Goal: Task Accomplishment & Management: Use online tool/utility

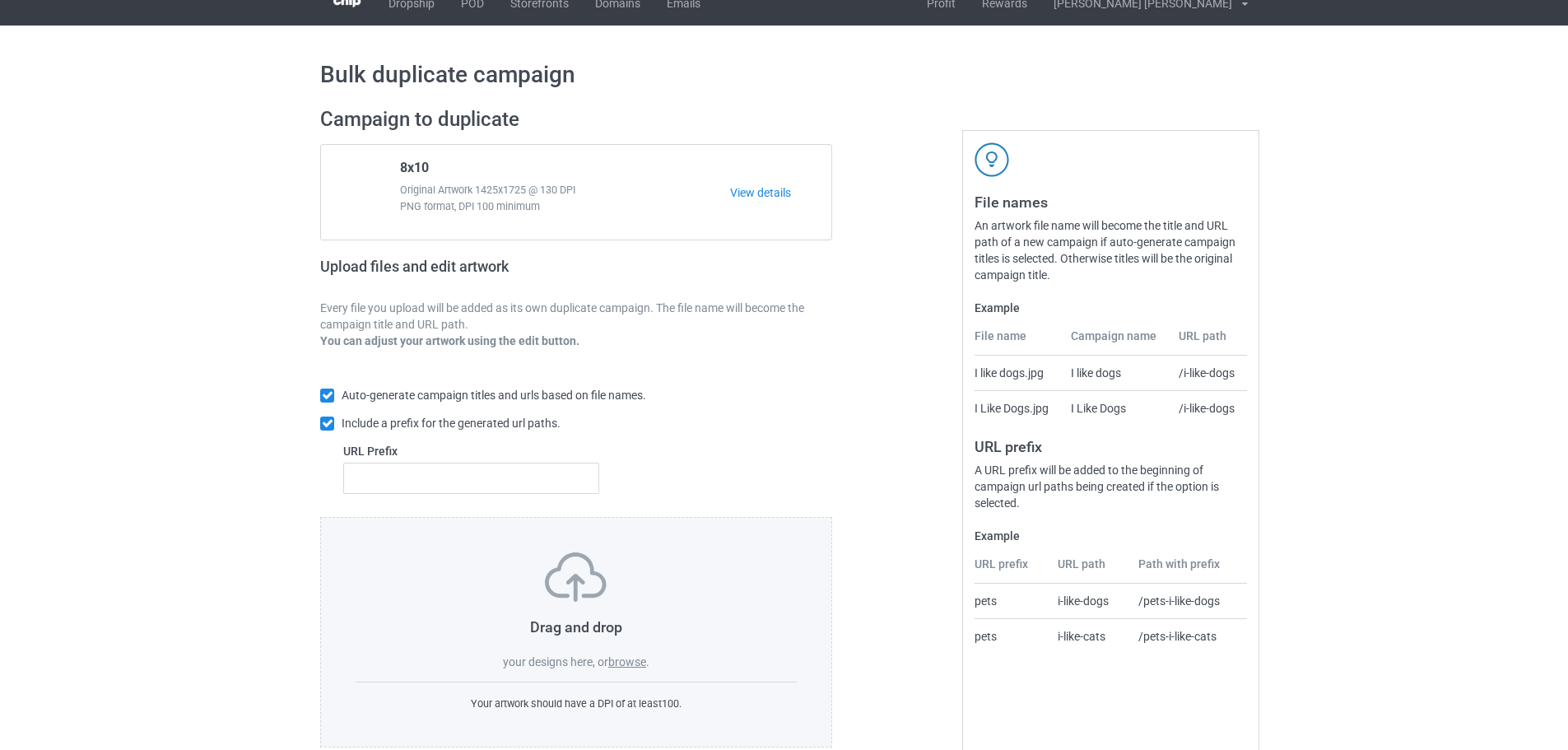
scroll to position [53, 0]
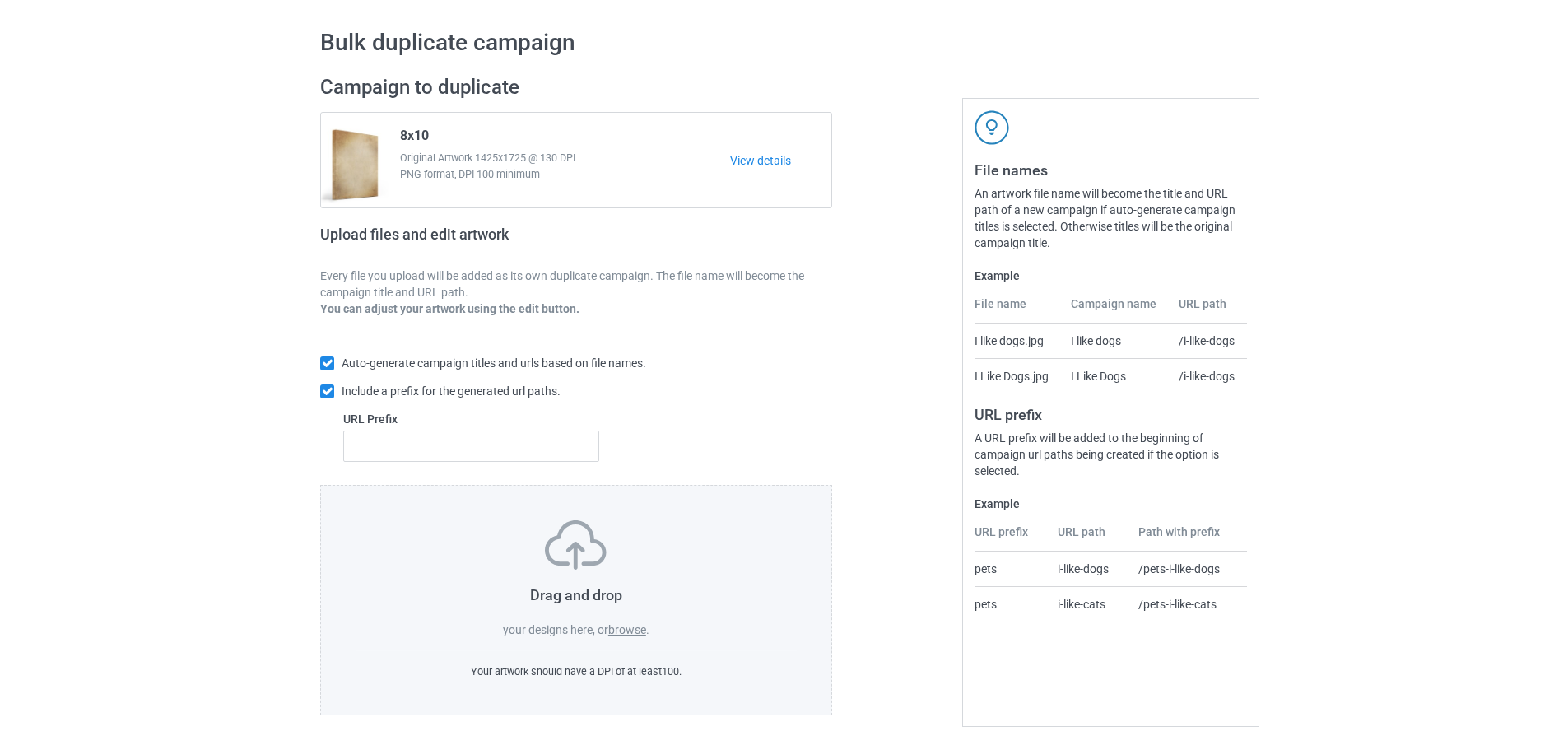
click at [633, 628] on label "browse" at bounding box center [627, 629] width 38 height 13
click at [0, 0] on input "browse" at bounding box center [0, 0] width 0 height 0
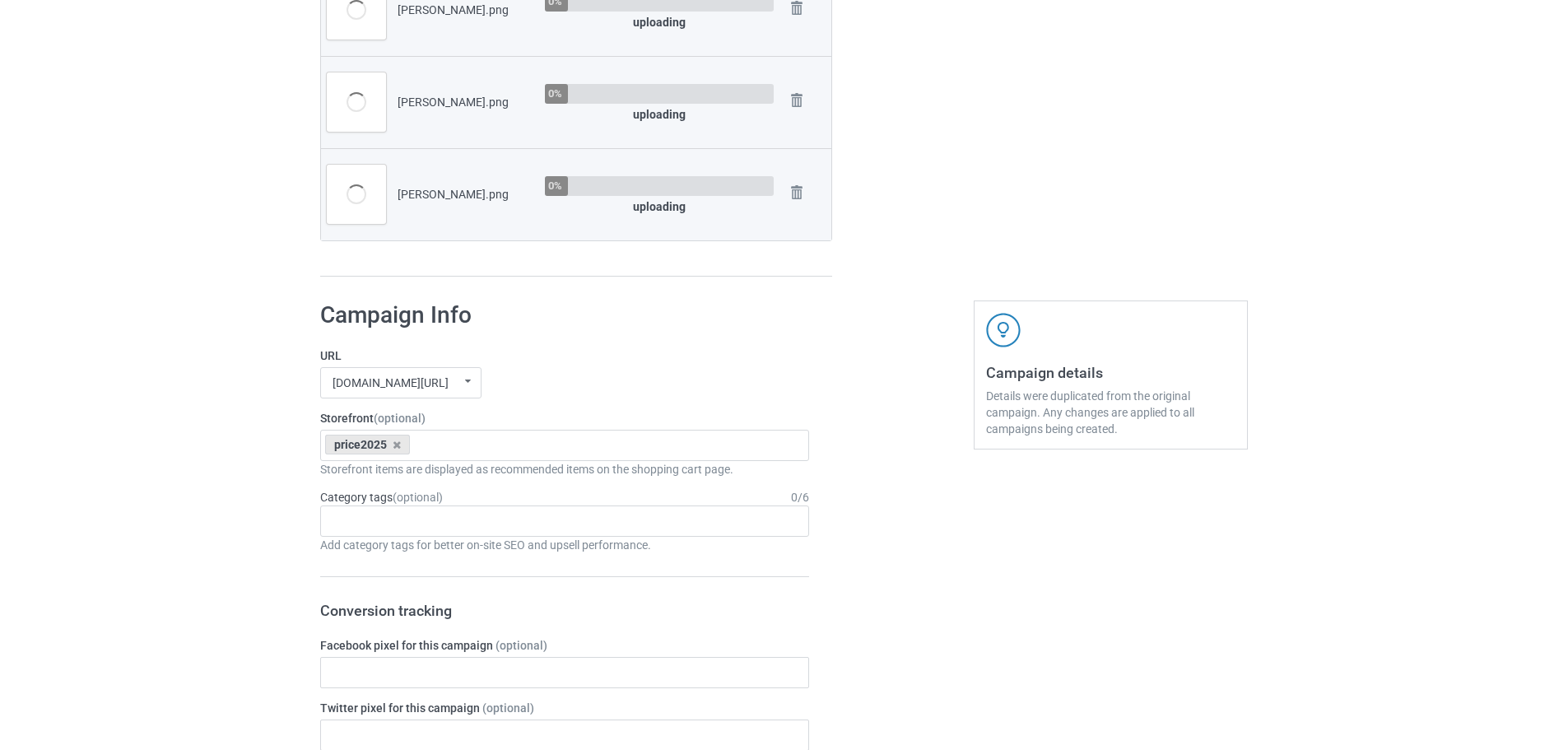
scroll to position [711, 0]
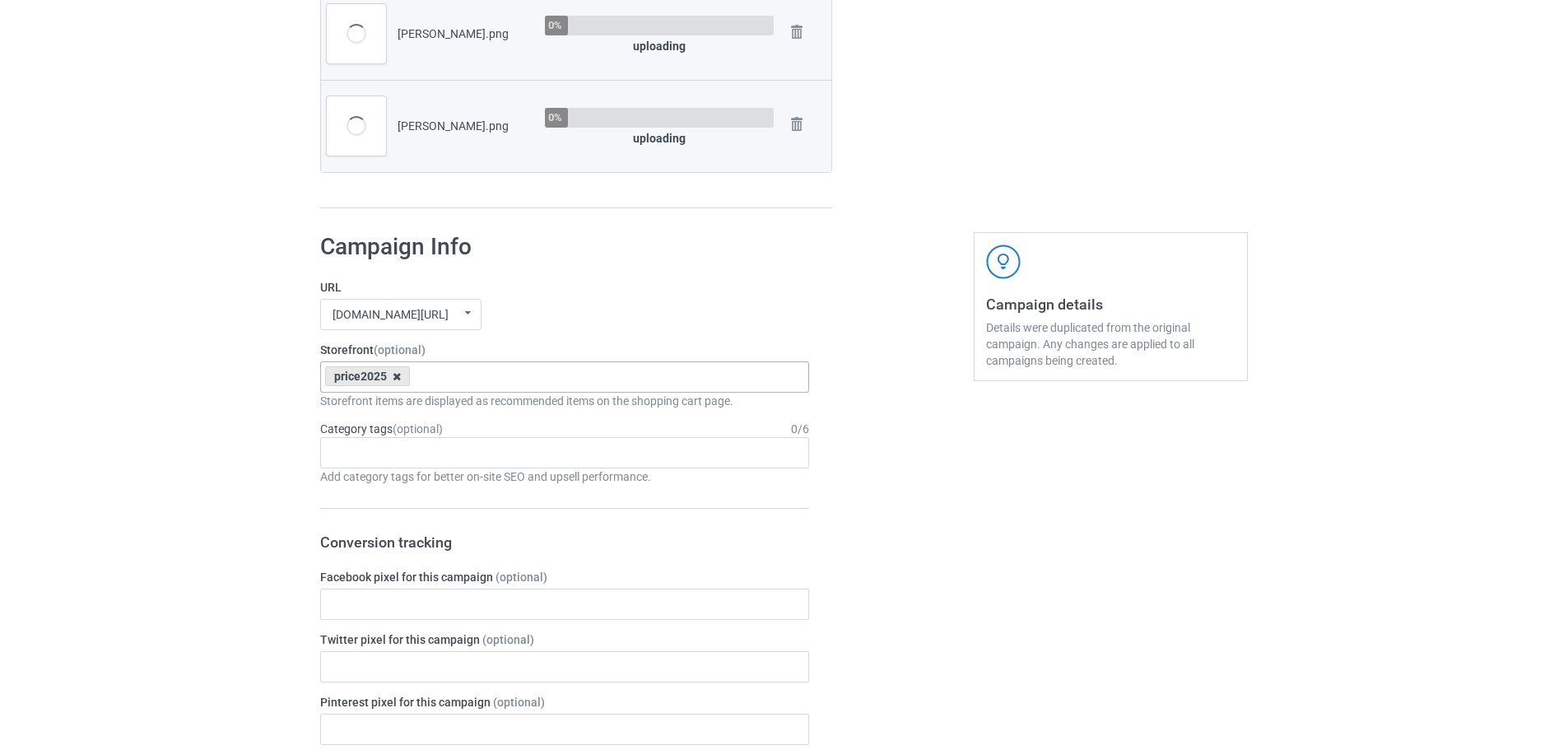
click at [395, 381] on icon at bounding box center [397, 376] width 9 height 10
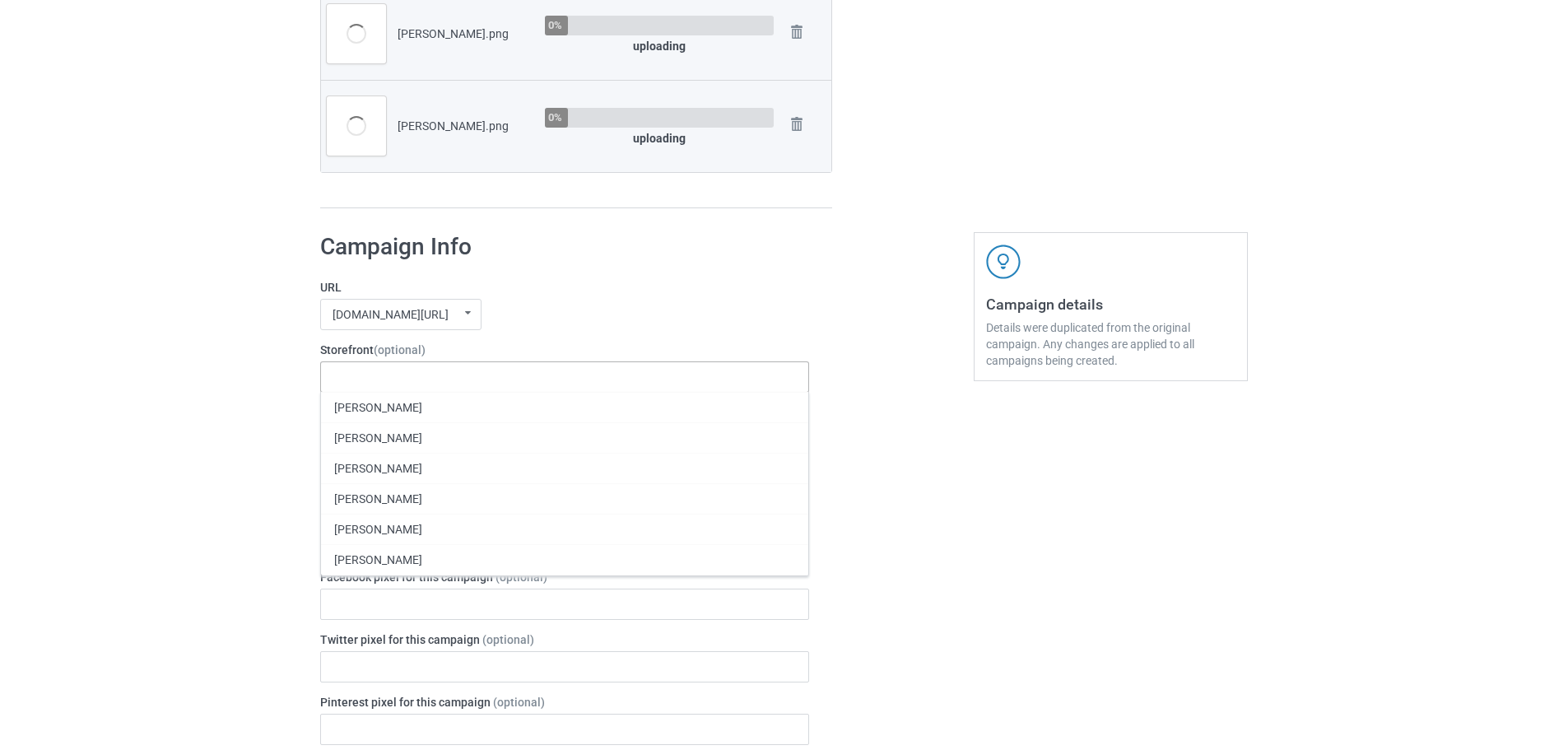
click at [628, 294] on label "URL" at bounding box center [565, 287] width 489 height 16
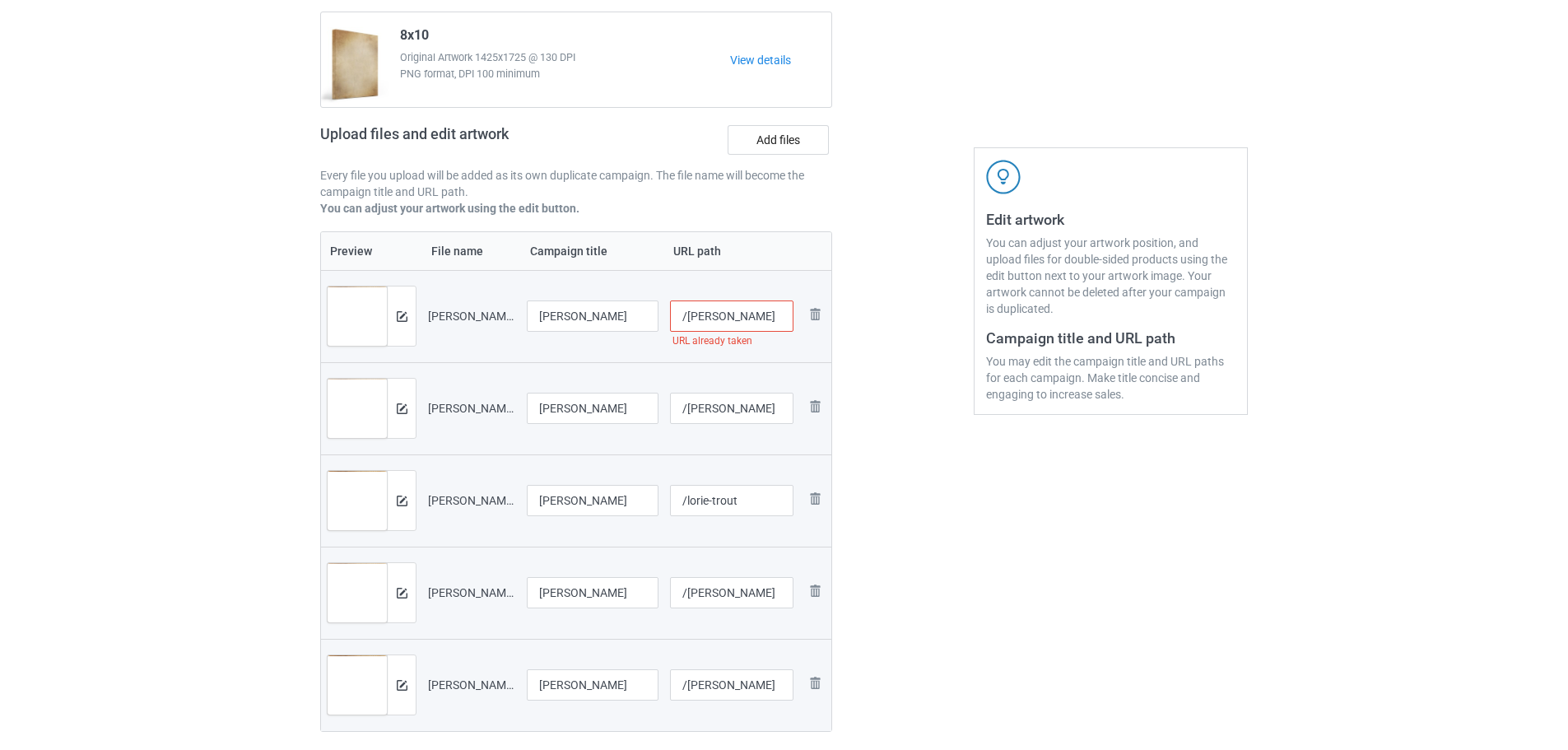
scroll to position [0, 0]
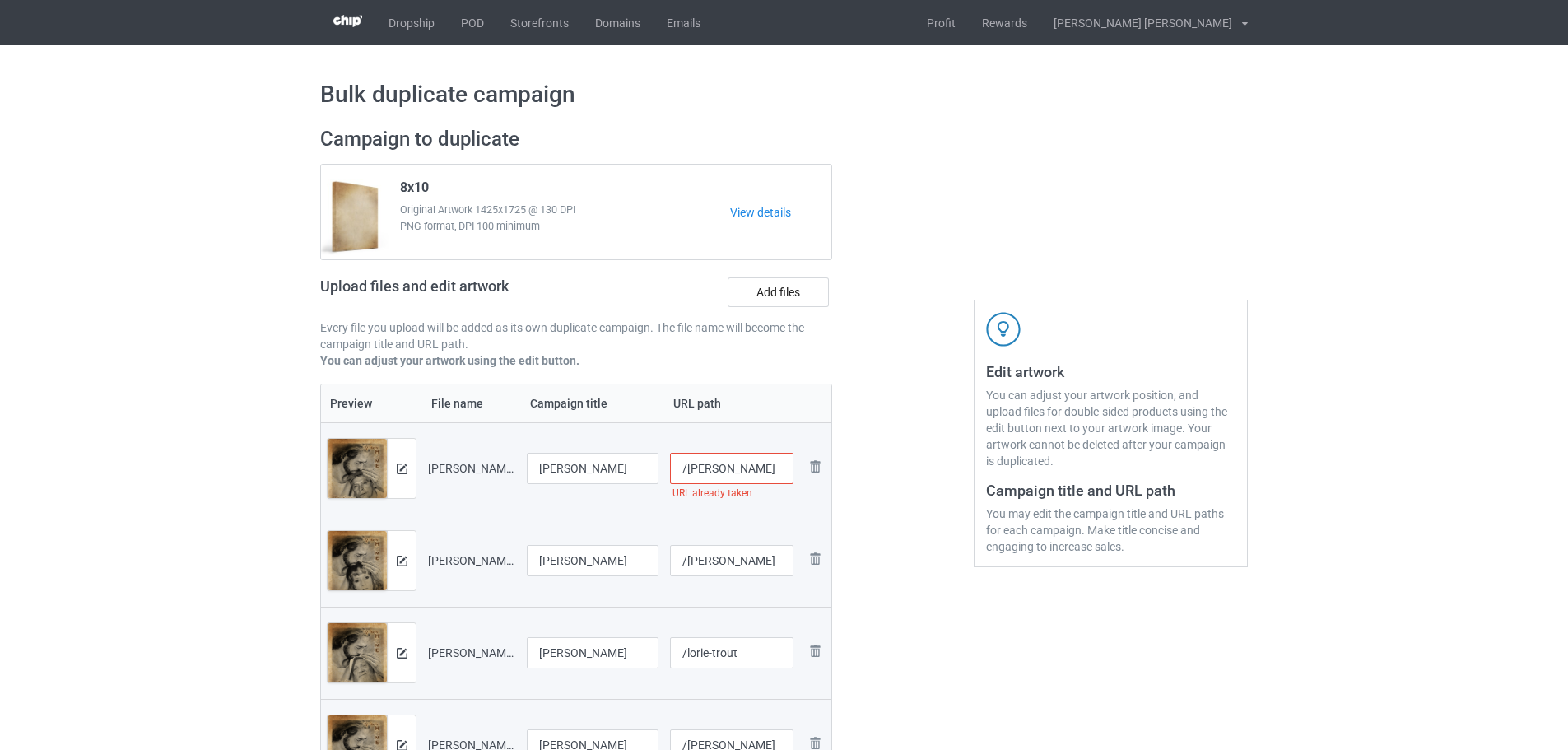
click at [774, 468] on input "/evelin-martinez" at bounding box center [732, 468] width 124 height 31
type input "/evelin-martinez1"
click at [913, 466] on div at bounding box center [903, 524] width 119 height 817
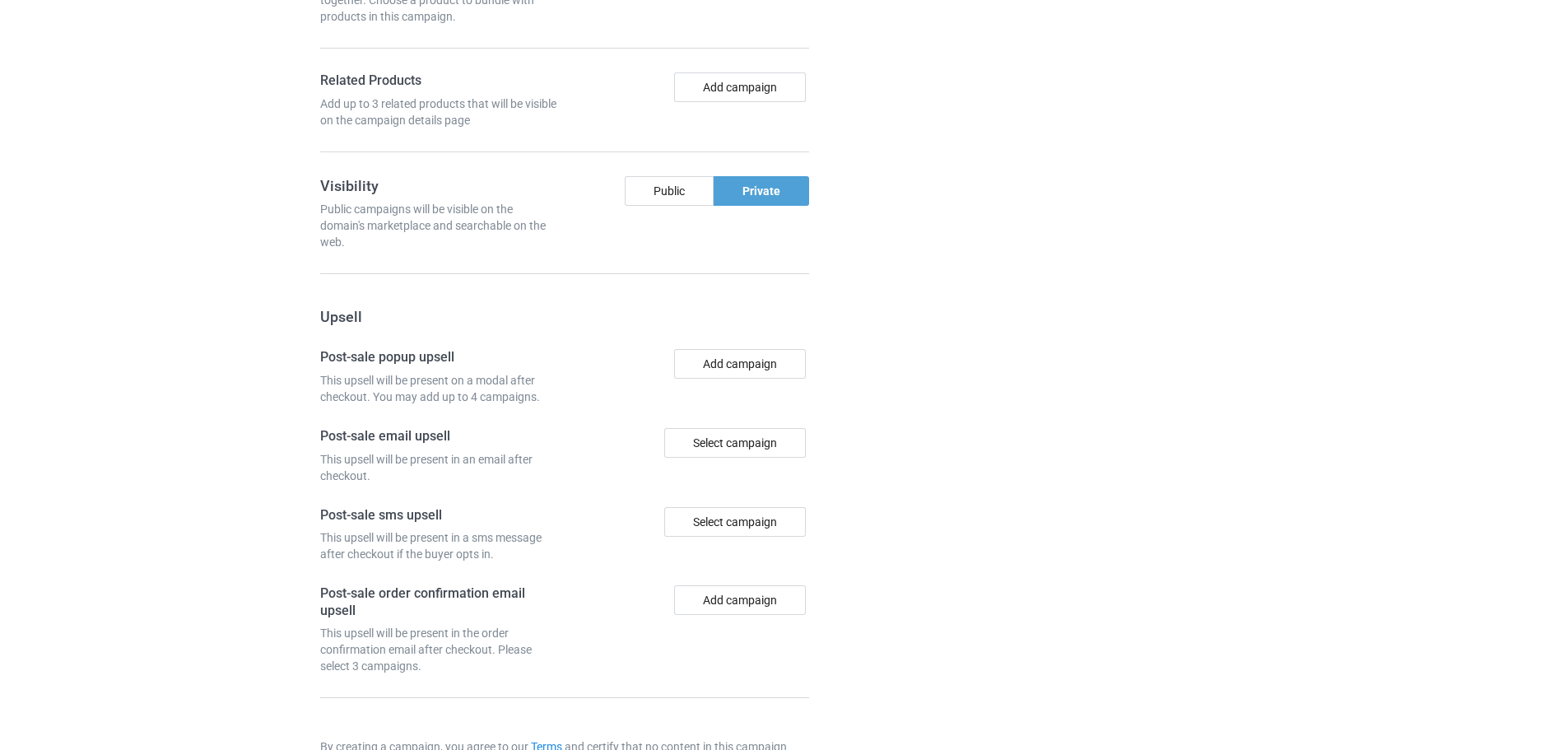
scroll to position [1716, 0]
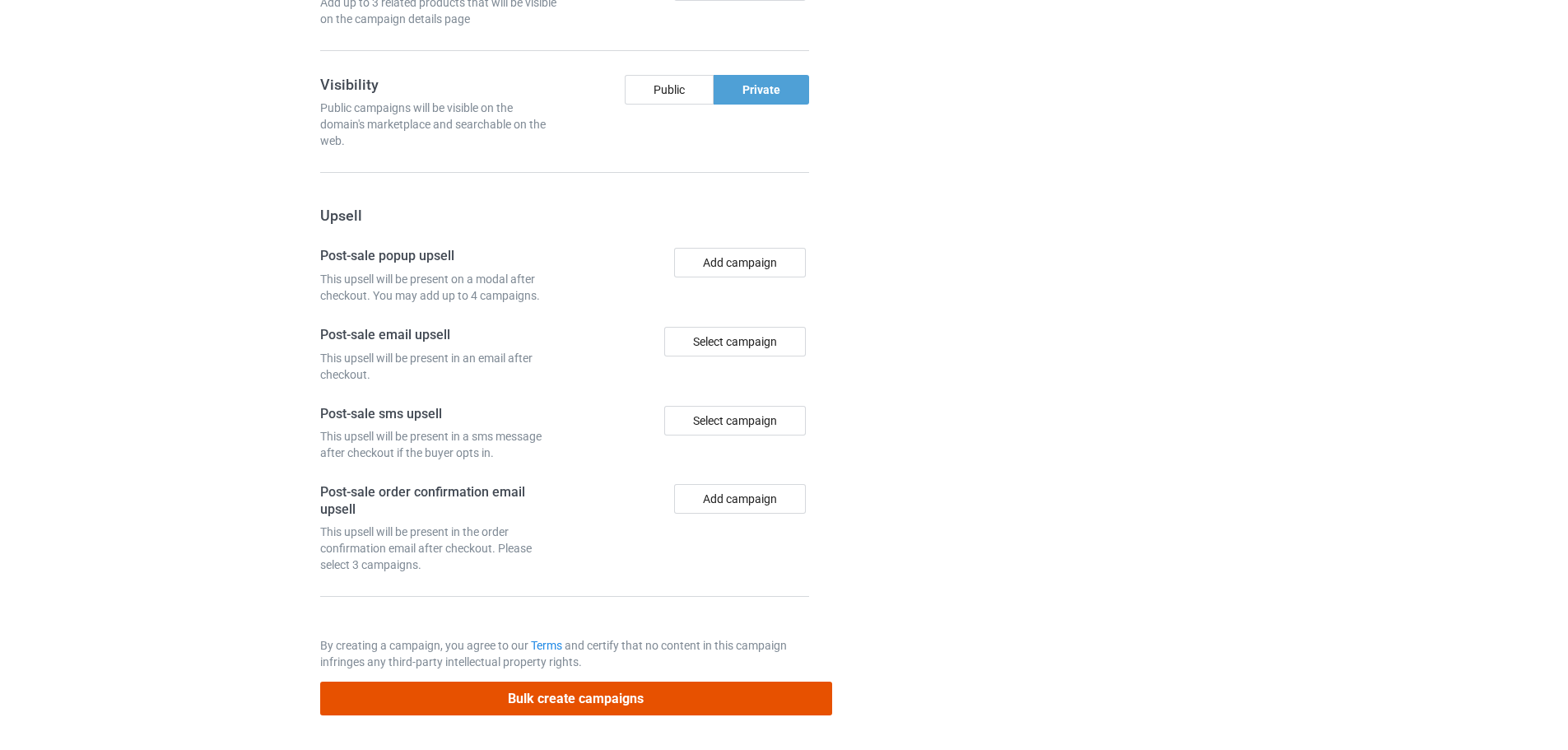
click at [643, 700] on button "Bulk create campaigns" at bounding box center [576, 698] width 512 height 34
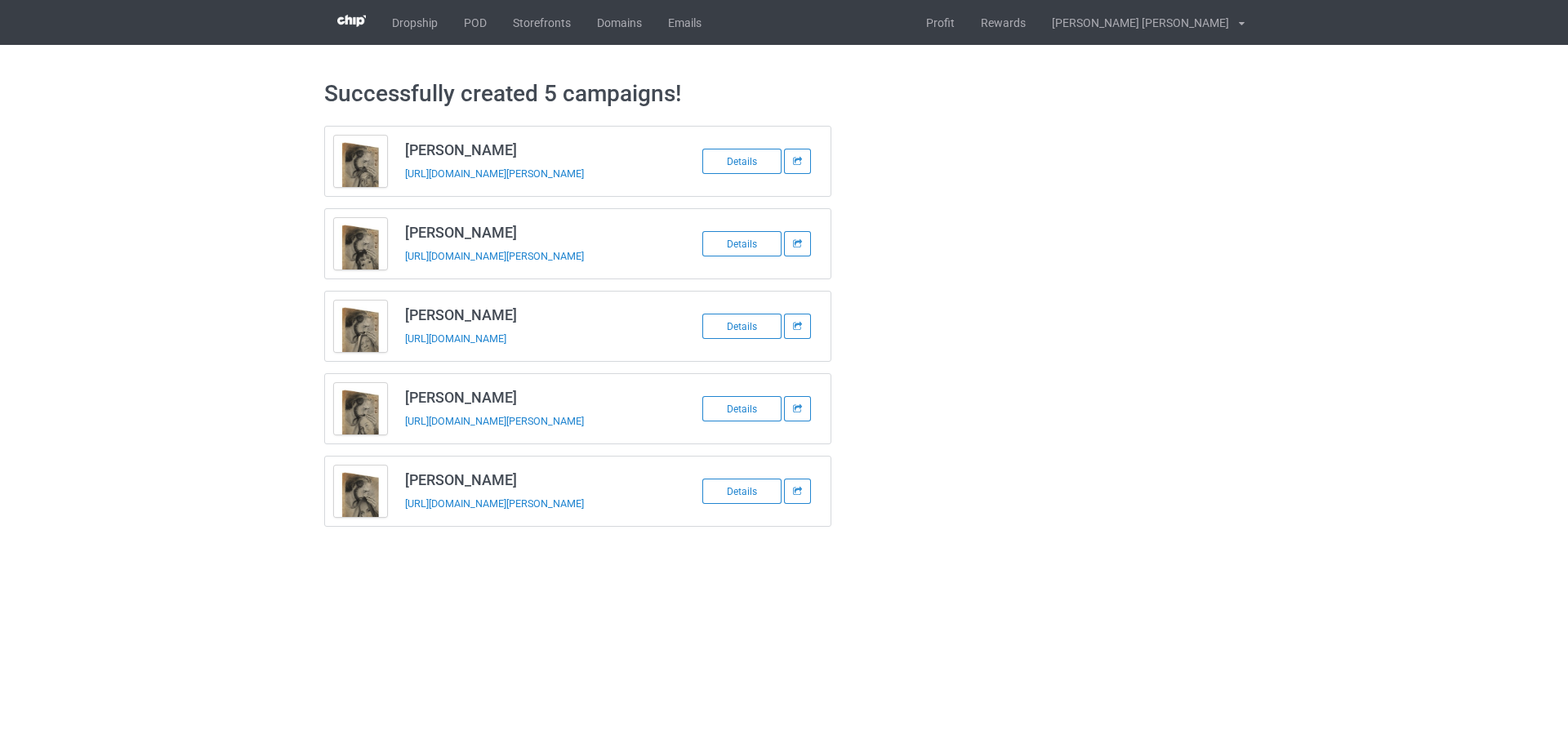
click at [438, 143] on h3 "Evelin Martinez" at bounding box center [534, 150] width 258 height 19
copy h3 "Evelin Martinez"
click at [429, 180] on div "https://www.jmcanvas1.com/evelin-martinez1" at bounding box center [519, 173] width 229 height 17
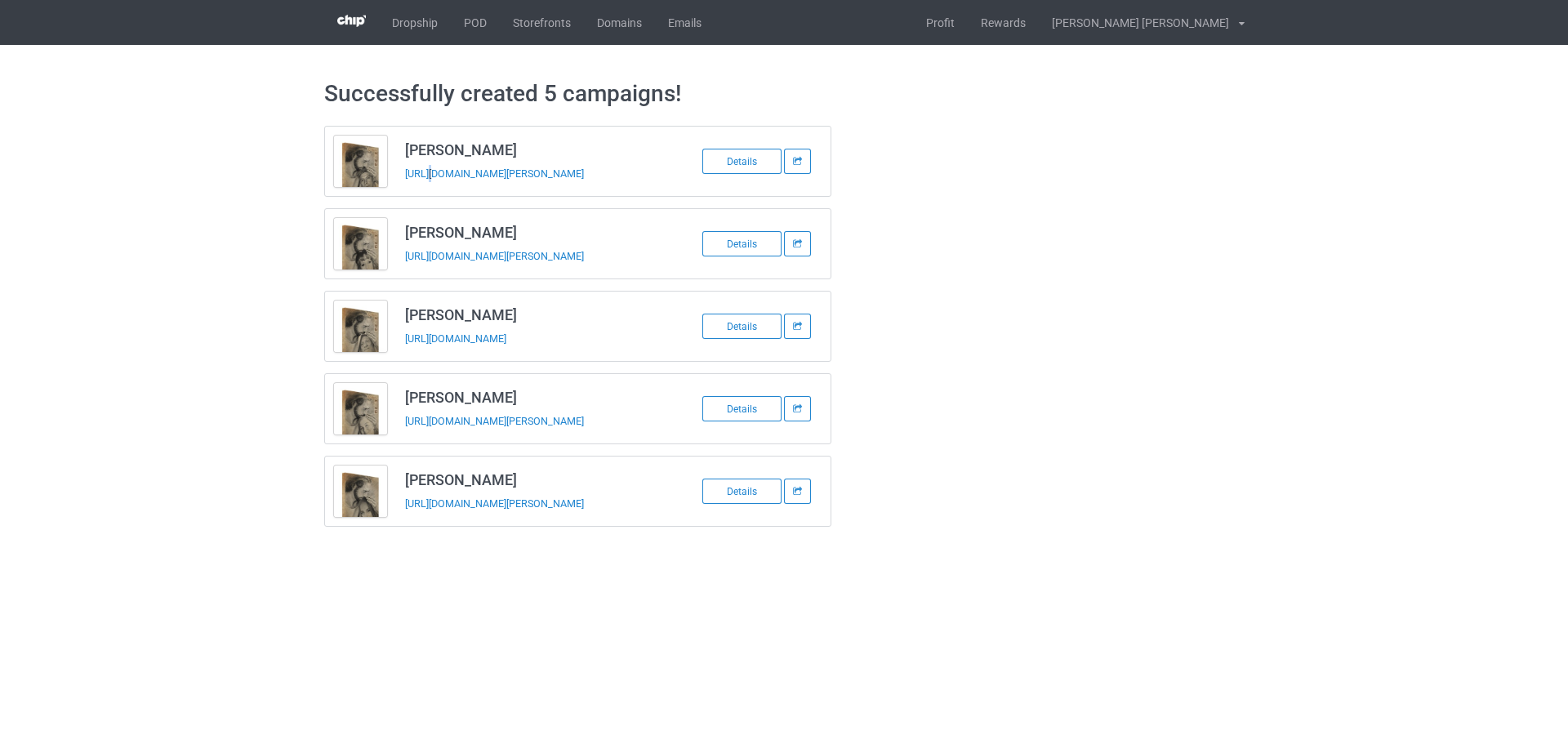
click at [429, 180] on div "https://www.jmcanvas1.com/evelin-martinez1" at bounding box center [519, 173] width 229 height 17
copy tbody "Evelin Martinez"
click at [454, 231] on h3 "Jean Riden" at bounding box center [534, 232] width 258 height 19
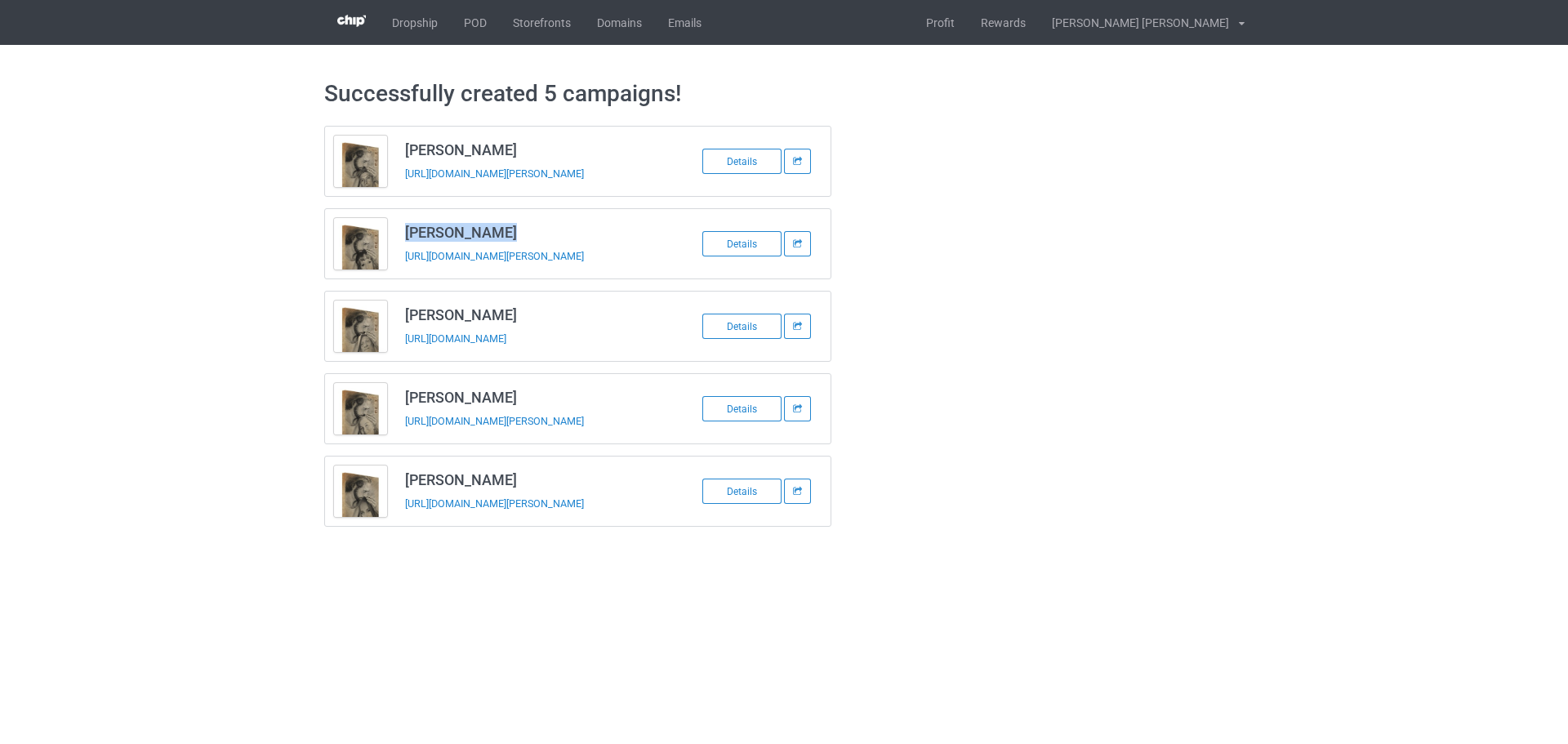
click at [454, 231] on h3 "Jean Riden" at bounding box center [534, 232] width 258 height 19
copy h3 "Jean Riden"
click at [454, 269] on td "Jean Riden https://www.jmcanvas1.com/jean-riden" at bounding box center [534, 243] width 276 height 69
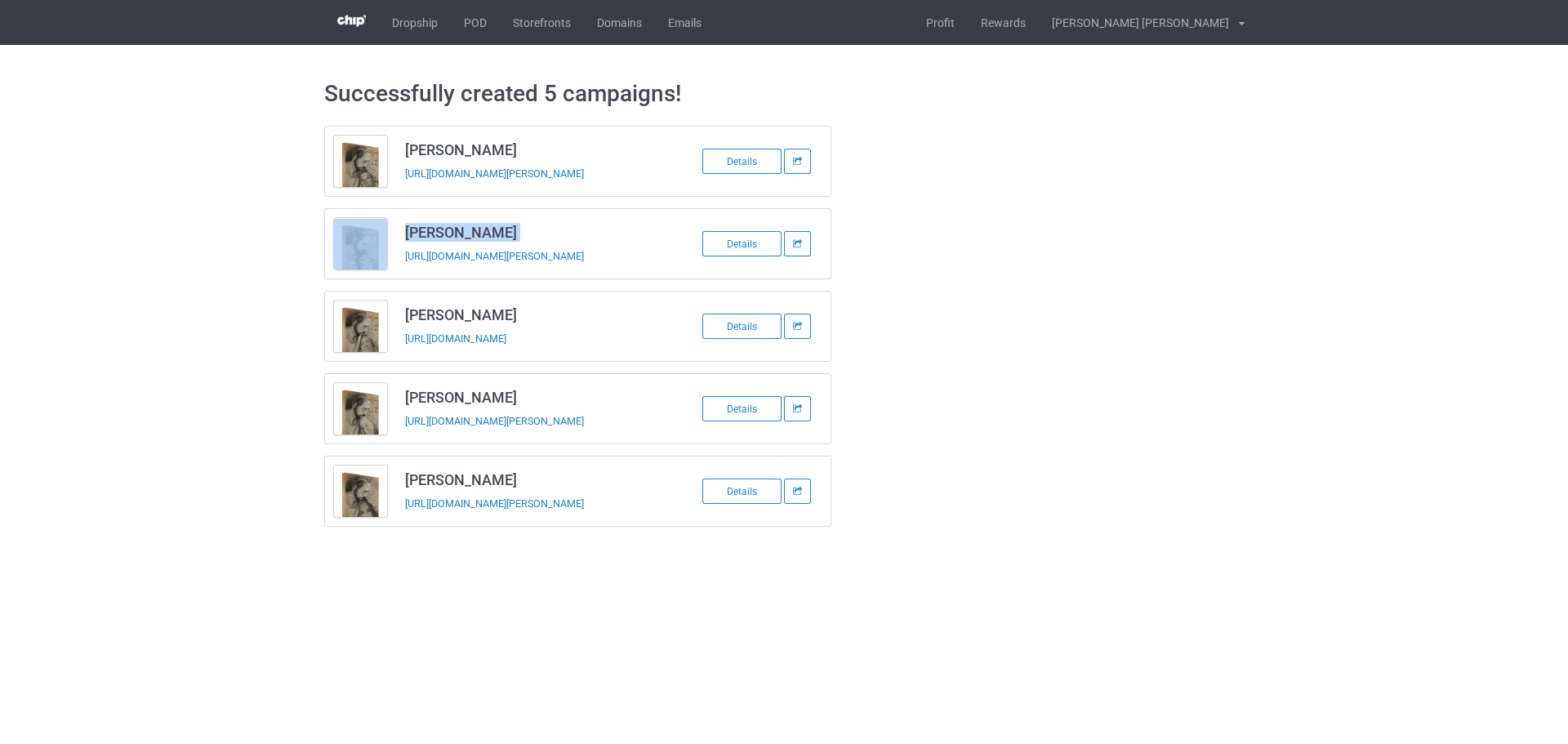
copy tbody "Jean Riden"
click at [459, 319] on h3 "Lorie Trout" at bounding box center [534, 315] width 258 height 19
copy h3 "Lorie Trout"
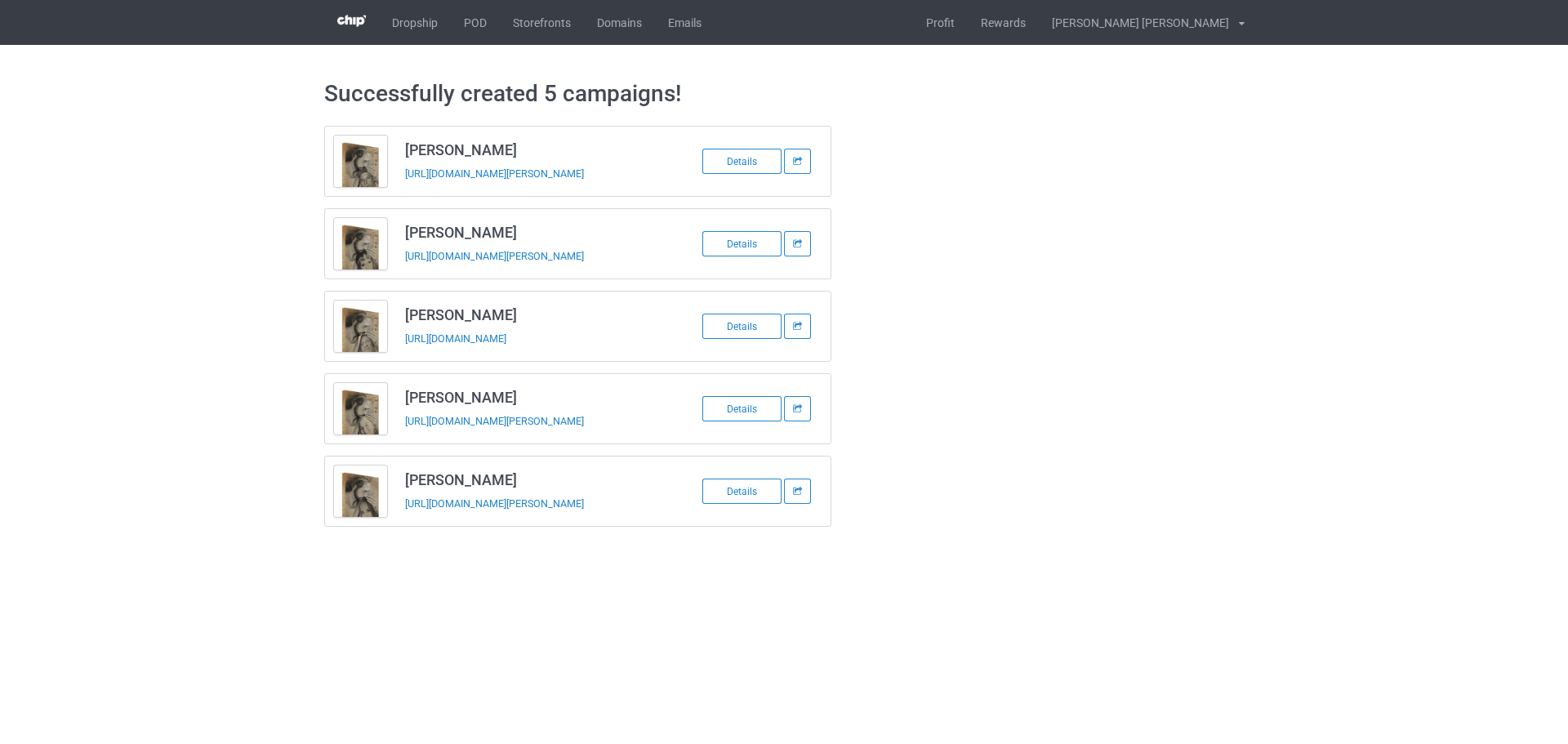
click at [424, 353] on td "Lorie Trout https://www.jmcanvas1.com/lorie-trout" at bounding box center [534, 325] width 276 height 69
copy tbody "Lorie Trout"
click at [470, 403] on h3 "Michael Holtgrewe" at bounding box center [534, 397] width 258 height 19
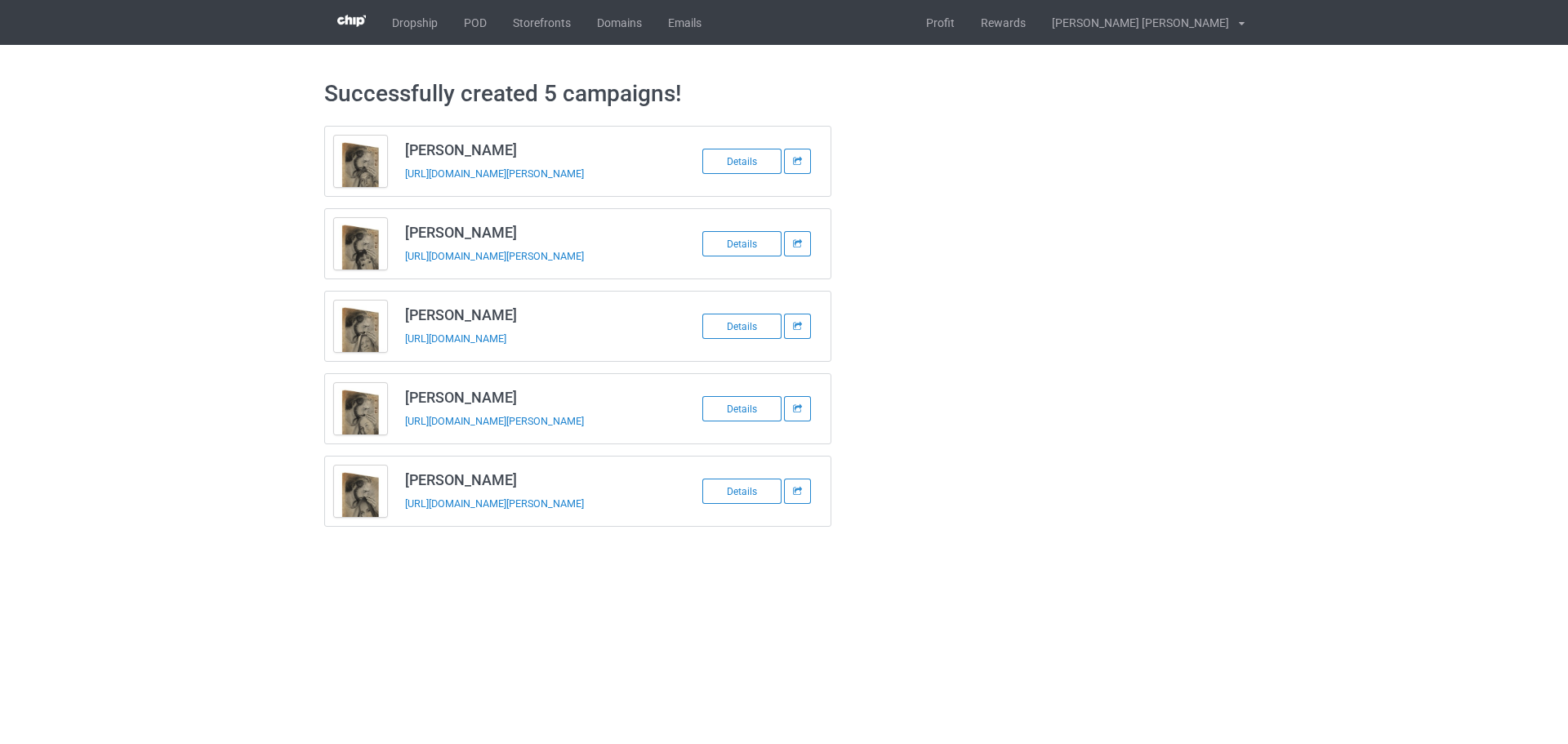
click at [470, 403] on h3 "Michael Holtgrewe" at bounding box center [534, 397] width 258 height 19
copy h3 "Michael Holtgrewe"
click at [436, 435] on td "Michael Holtgrewe https://www.jmcanvas1.com/michael-holtgrewe" at bounding box center [534, 408] width 276 height 69
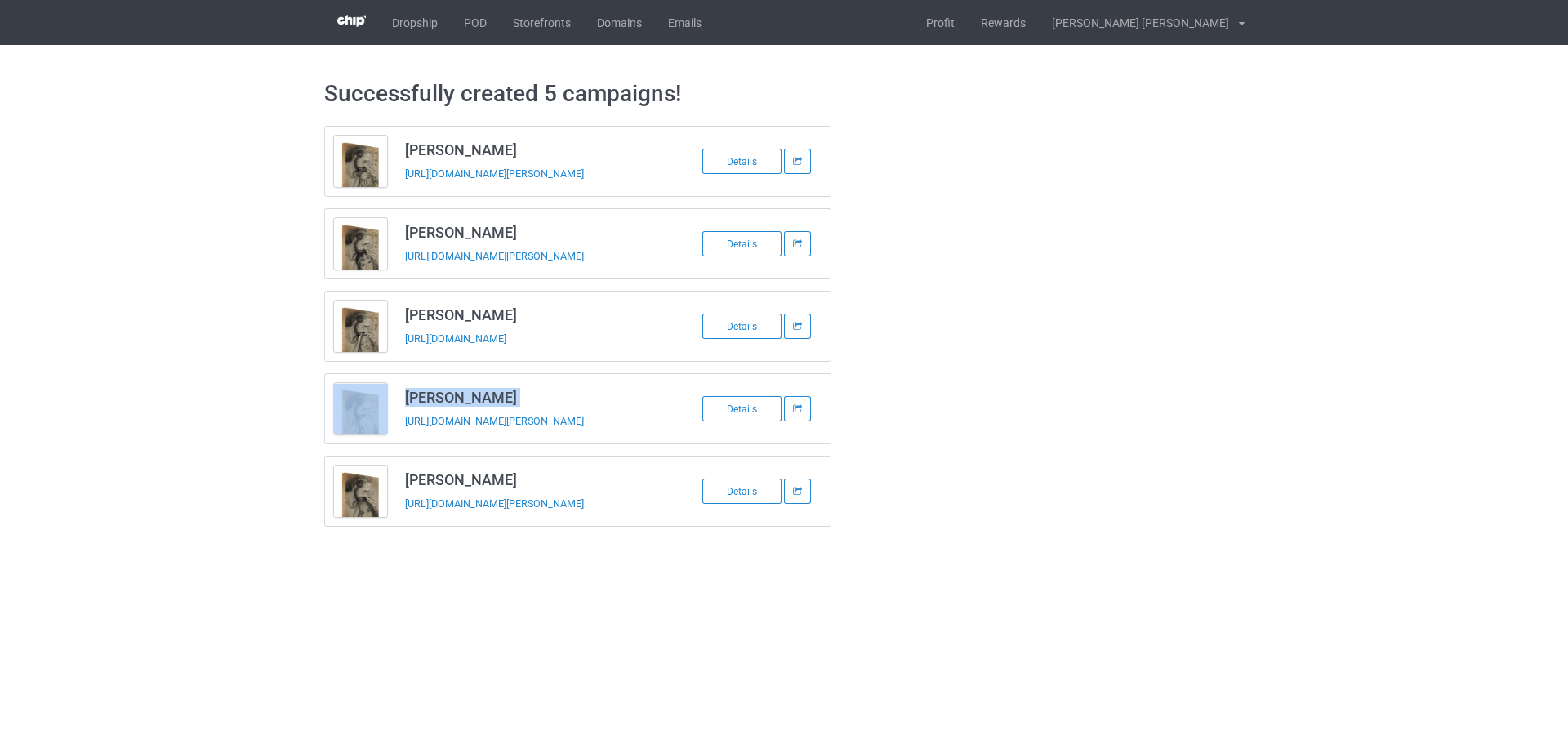
click at [436, 435] on td "Michael Holtgrewe https://www.jmcanvas1.com/michael-holtgrewe" at bounding box center [534, 408] width 276 height 69
copy tbody "Michael Holtgrewe"
click at [466, 483] on h3 "Suzanne Hickman" at bounding box center [534, 480] width 258 height 19
click at [467, 483] on h3 "Suzanne Hickman" at bounding box center [534, 480] width 258 height 19
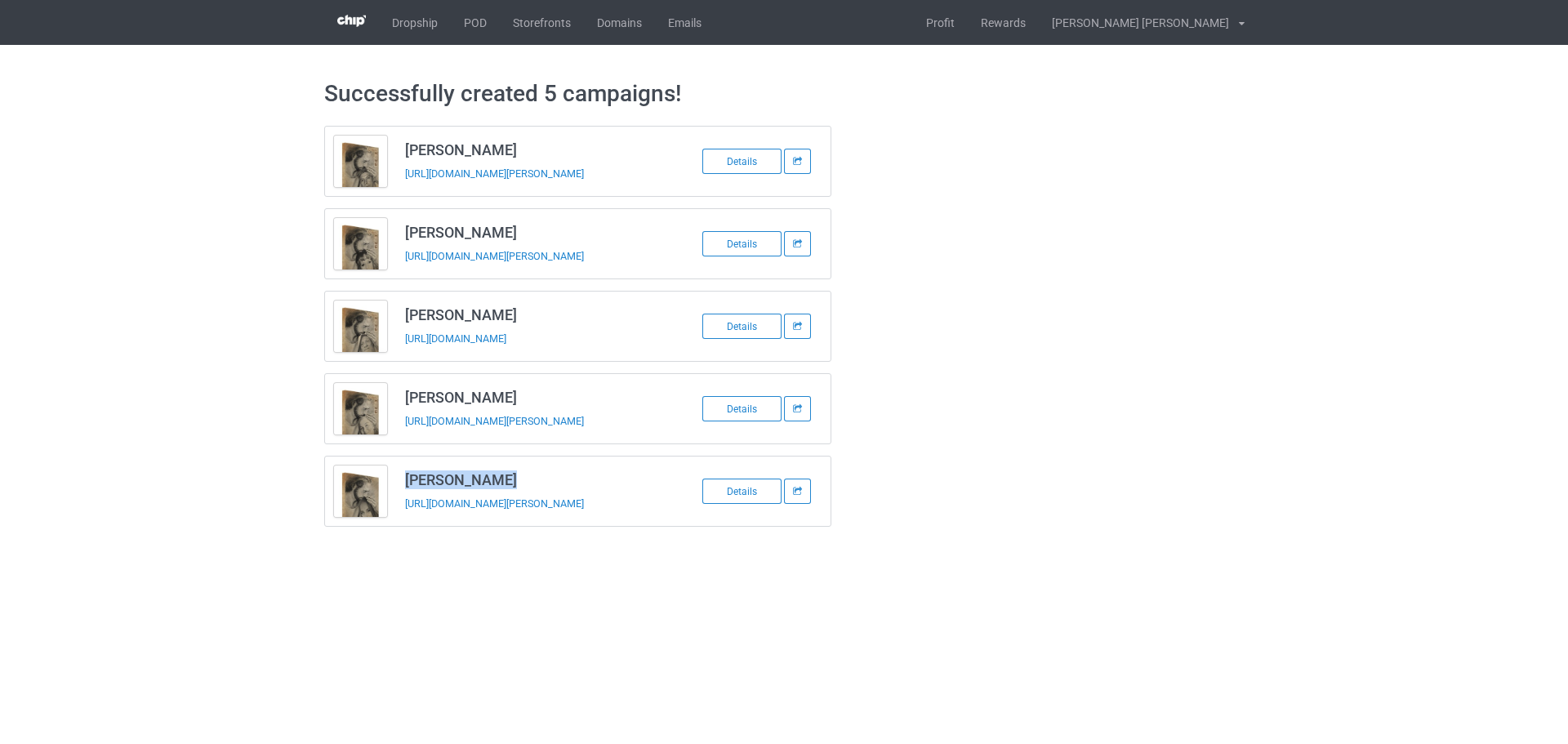
copy h3 "Suzanne Hickman"
click at [456, 520] on td "Suzanne Hickman https://www.jmcanvas1.com/suzanne-hickman" at bounding box center [534, 491] width 276 height 69
copy tbody "Suzanne Hickman"
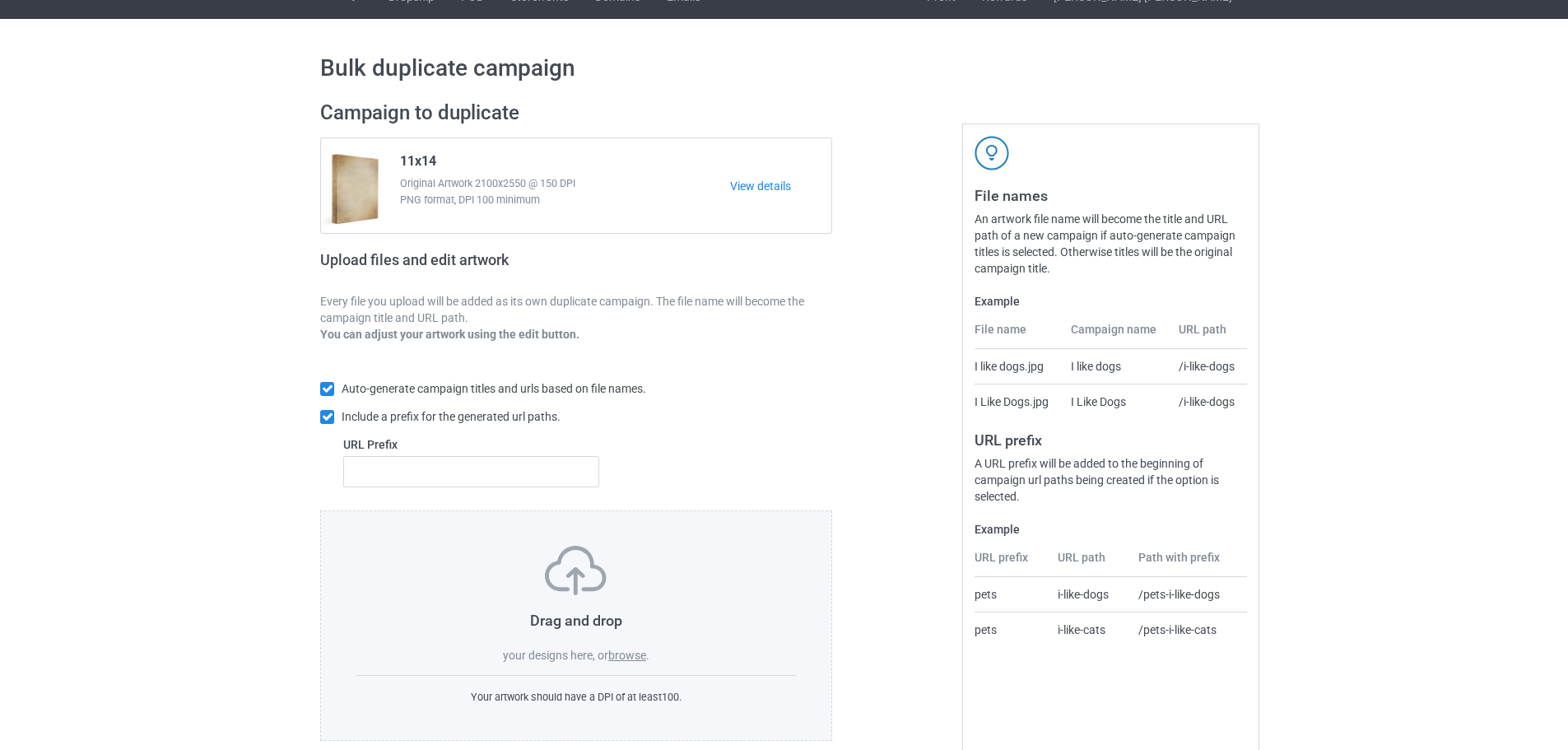
scroll to position [53, 0]
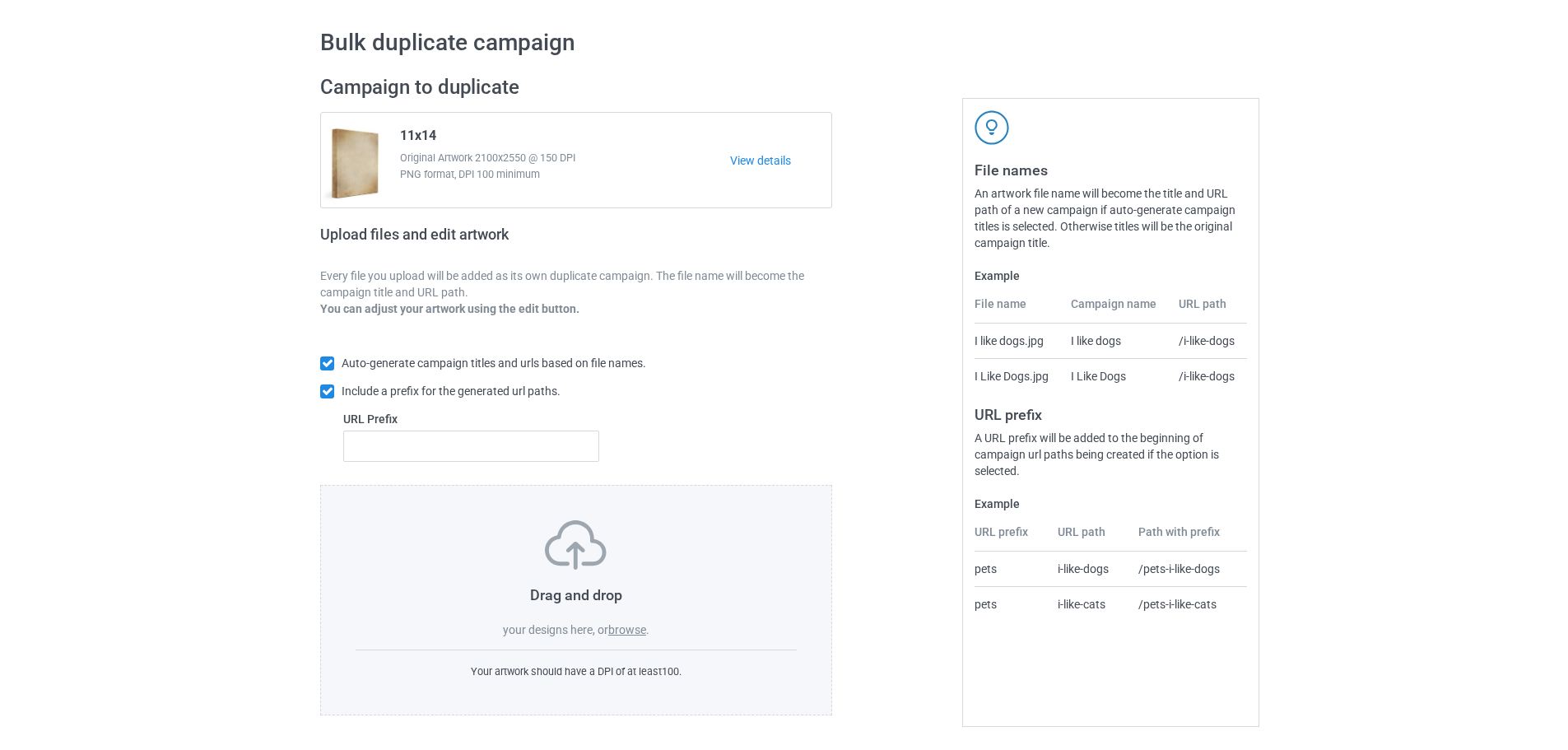
click at [637, 632] on label "browse" at bounding box center [627, 629] width 38 height 13
click at [0, 0] on input "browse" at bounding box center [0, 0] width 0 height 0
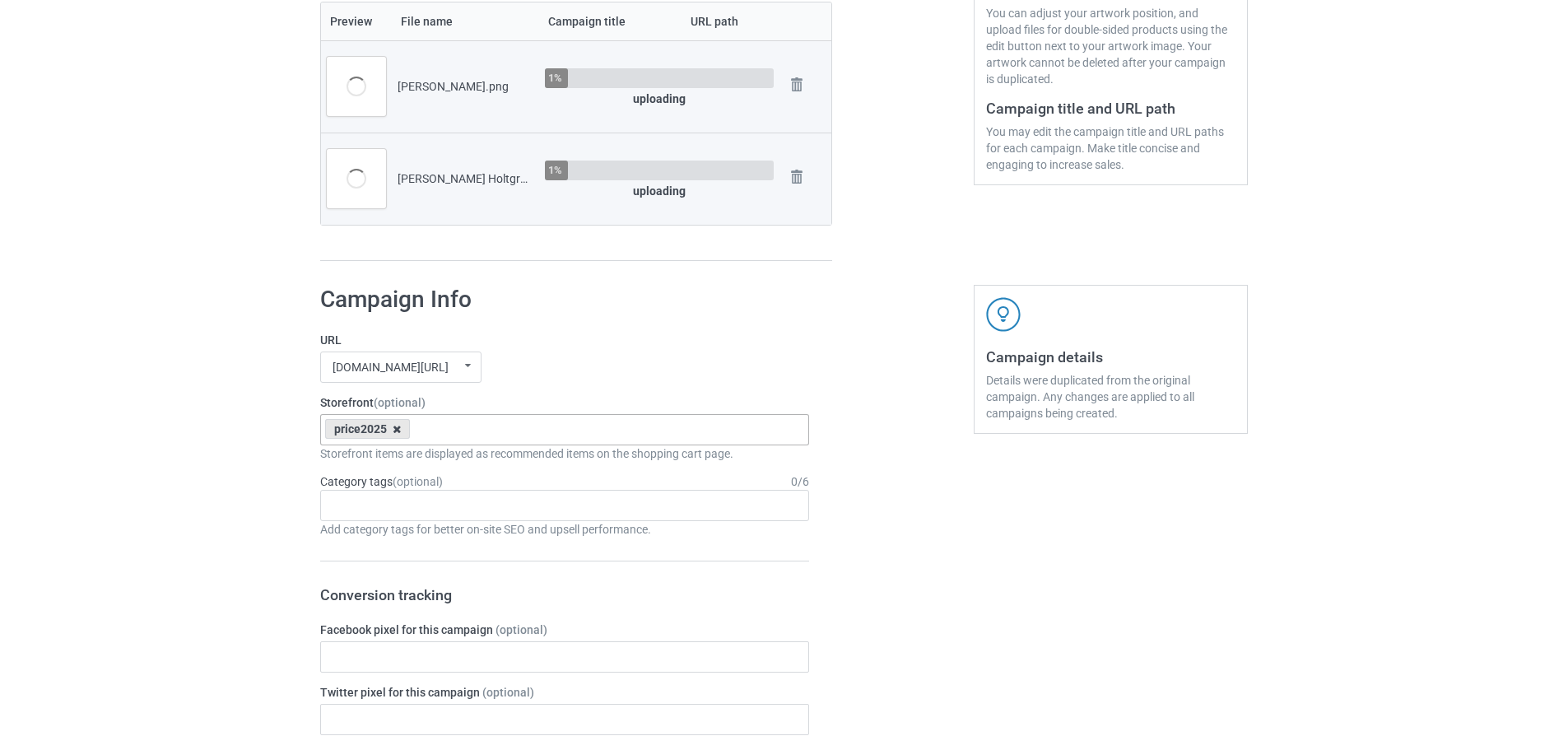
click at [396, 431] on icon at bounding box center [397, 430] width 9 height 10
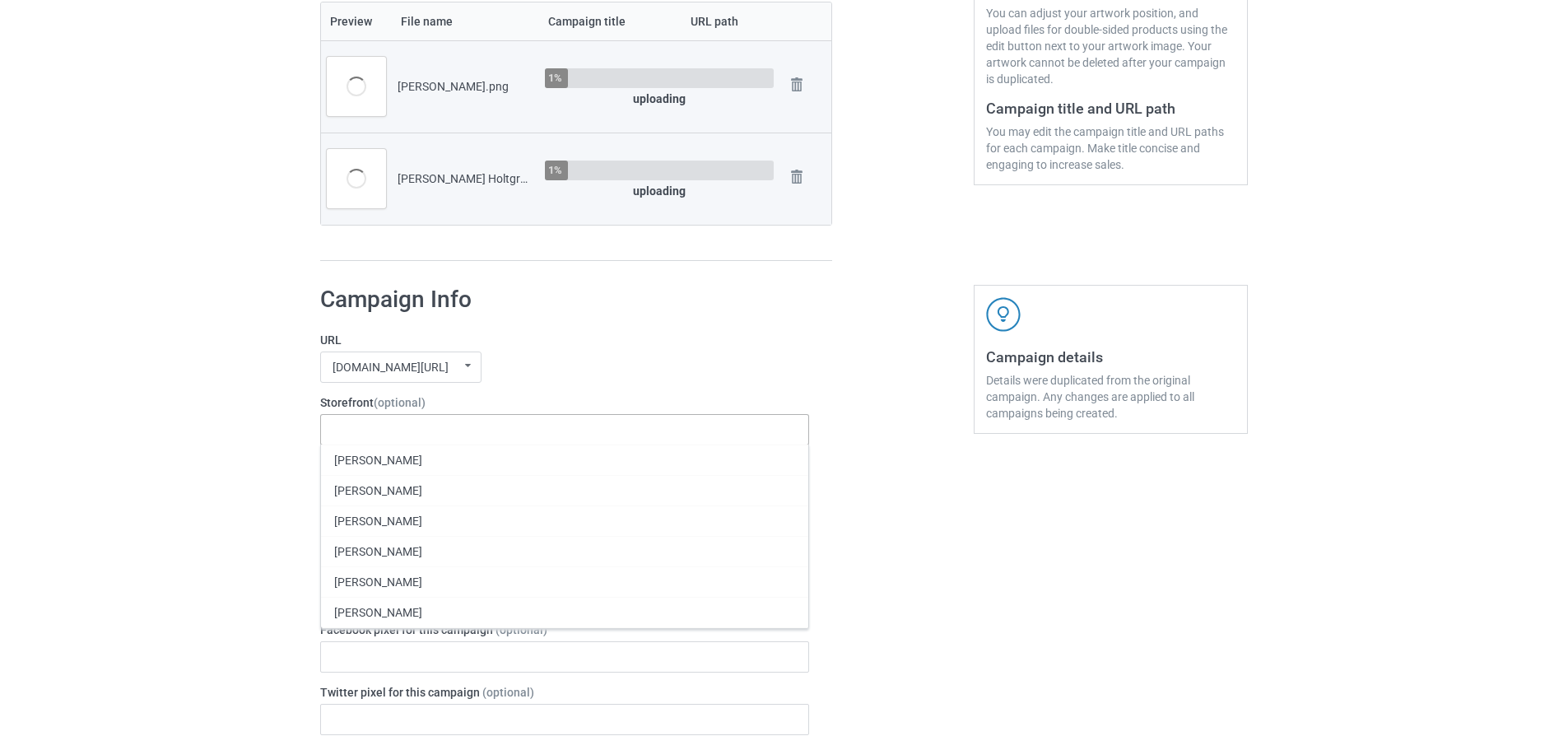
click at [542, 344] on label "URL" at bounding box center [565, 339] width 489 height 16
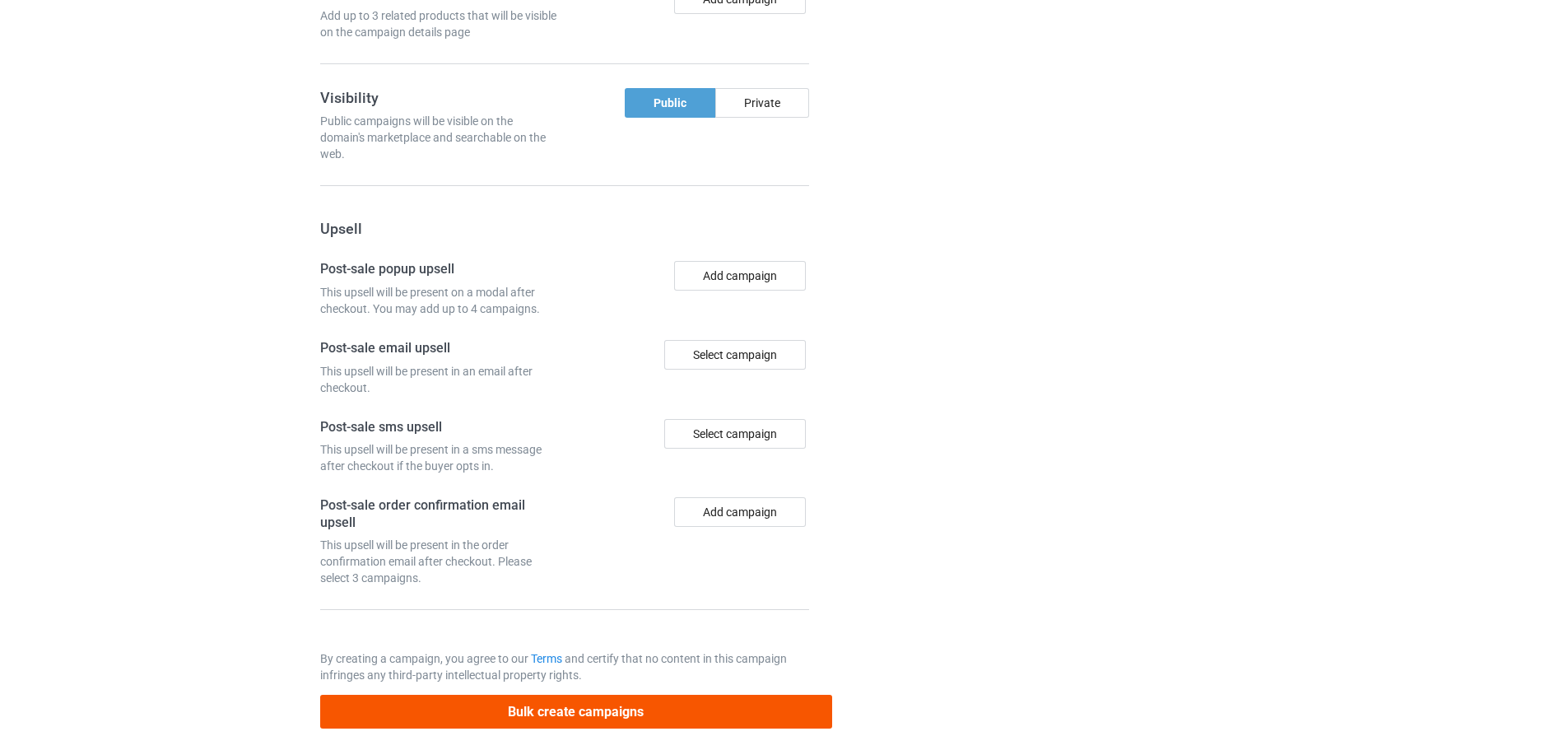
scroll to position [1440, 0]
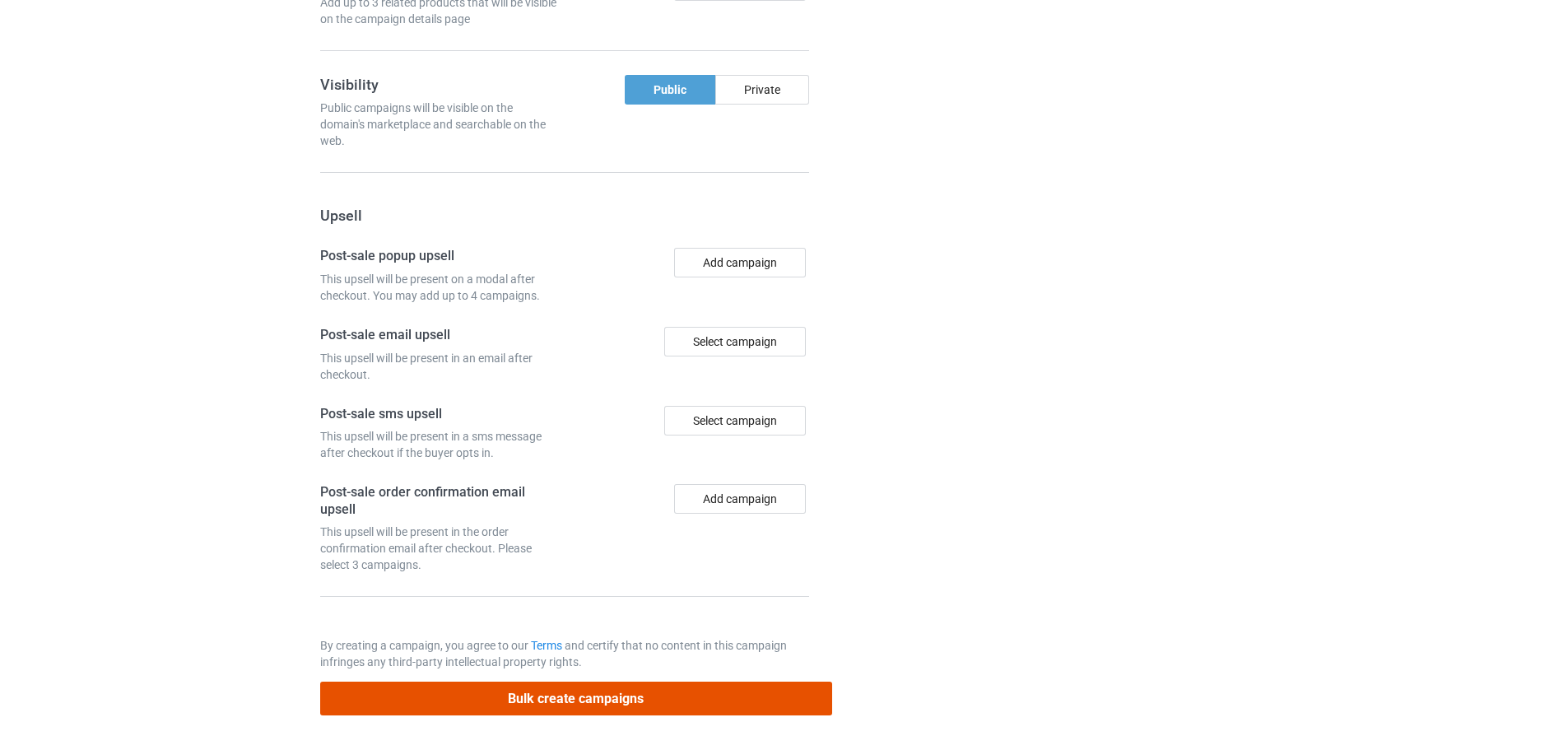
click at [602, 697] on button "Bulk create campaigns" at bounding box center [576, 698] width 512 height 34
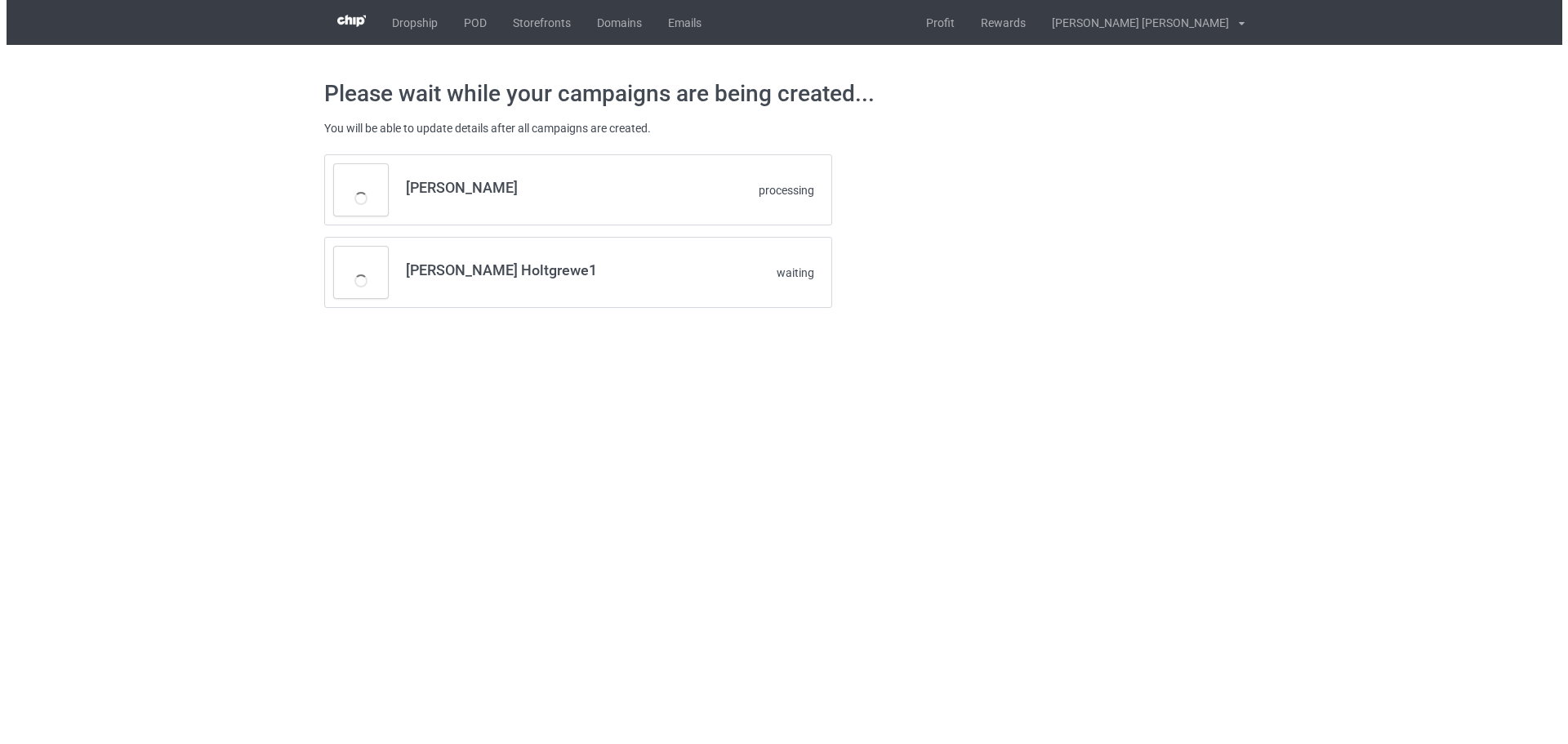
scroll to position [0, 0]
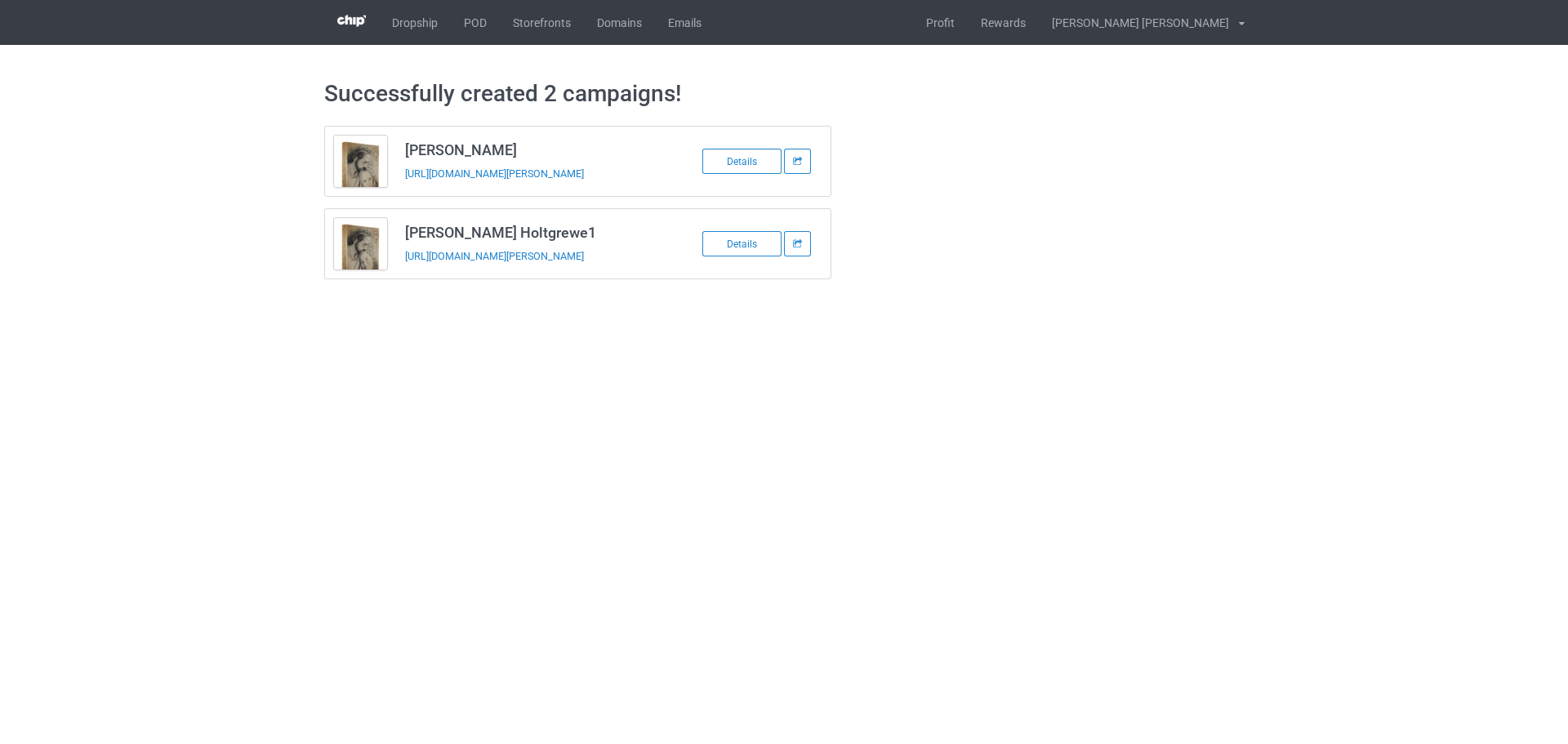
click at [446, 271] on td "Michael Holtgrewe1 https://www.jmcanvas1.com/michael-holtgrewe-1" at bounding box center [534, 243] width 276 height 69
copy tbody "Michael Holtgrewe1"
click at [470, 147] on h3 "Blanca Ruelas" at bounding box center [534, 150] width 258 height 19
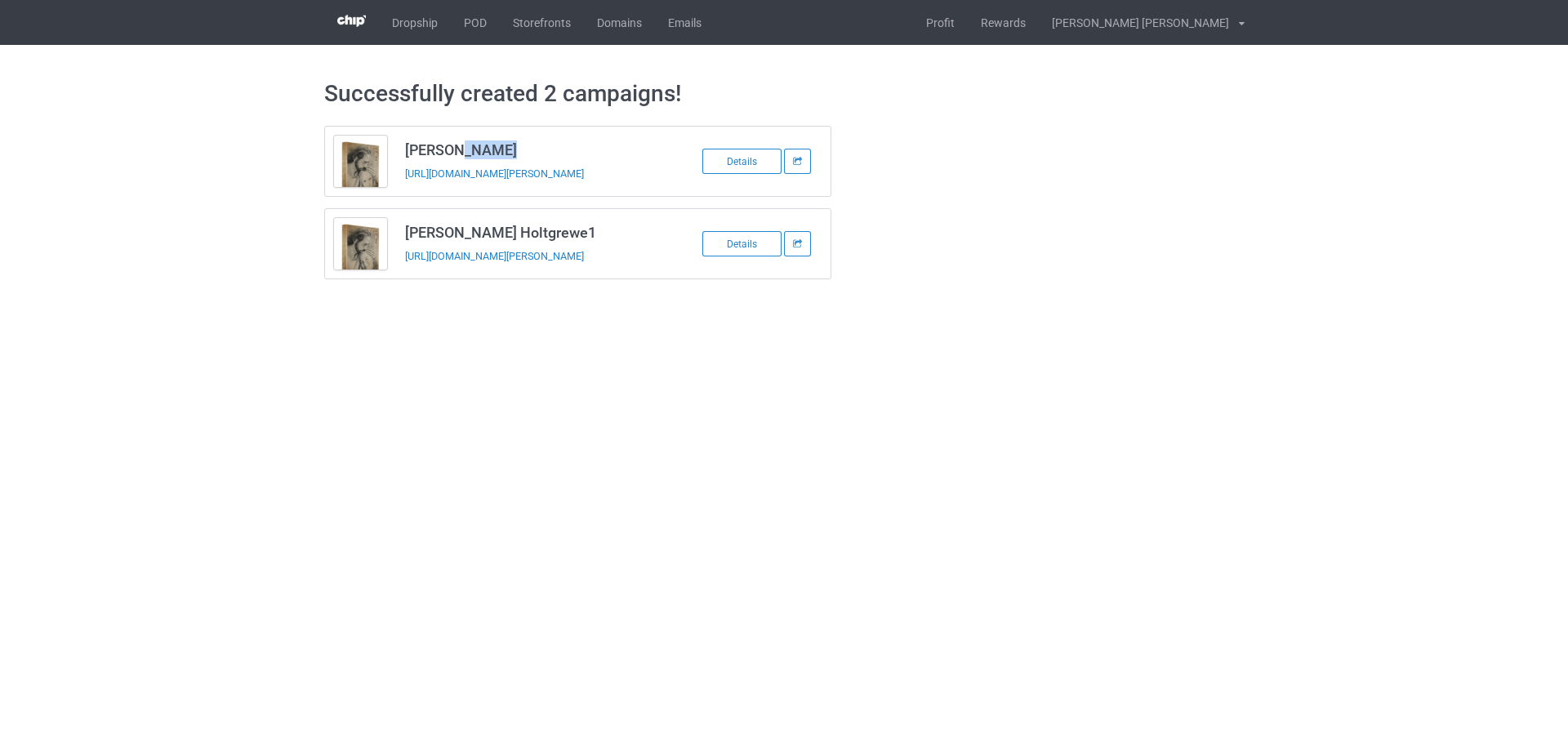
click at [470, 147] on h3 "Blanca Ruelas" at bounding box center [534, 150] width 258 height 19
copy h3 "Blanca Ruelas"
click at [462, 187] on td "Blanca Ruelas https://www.jmcanvas1.com/blanca-ruelas" at bounding box center [534, 161] width 276 height 69
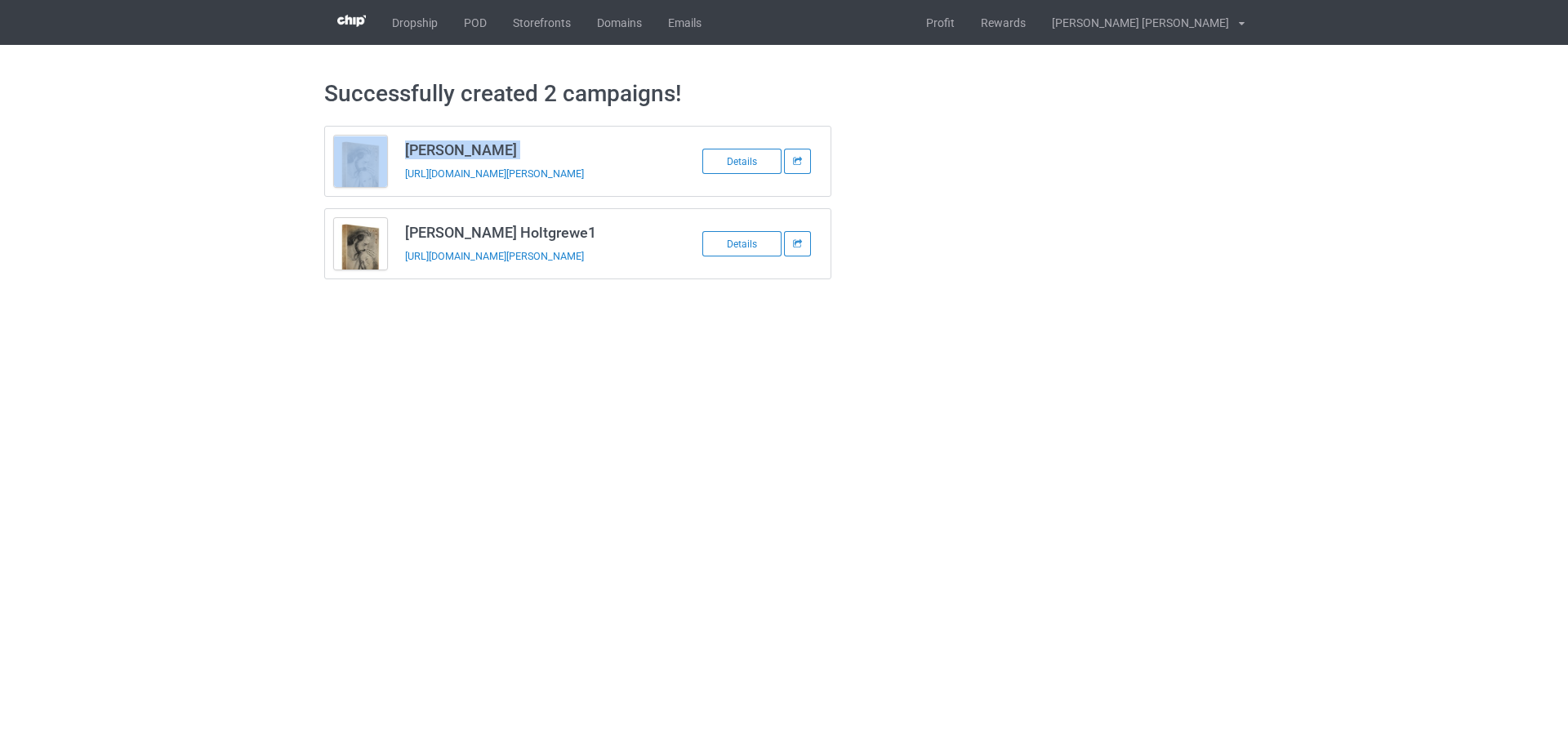
click at [462, 187] on td "Blanca Ruelas https://www.jmcanvas1.com/blanca-ruelas" at bounding box center [534, 161] width 276 height 69
copy tbody "Blanca Ruelas"
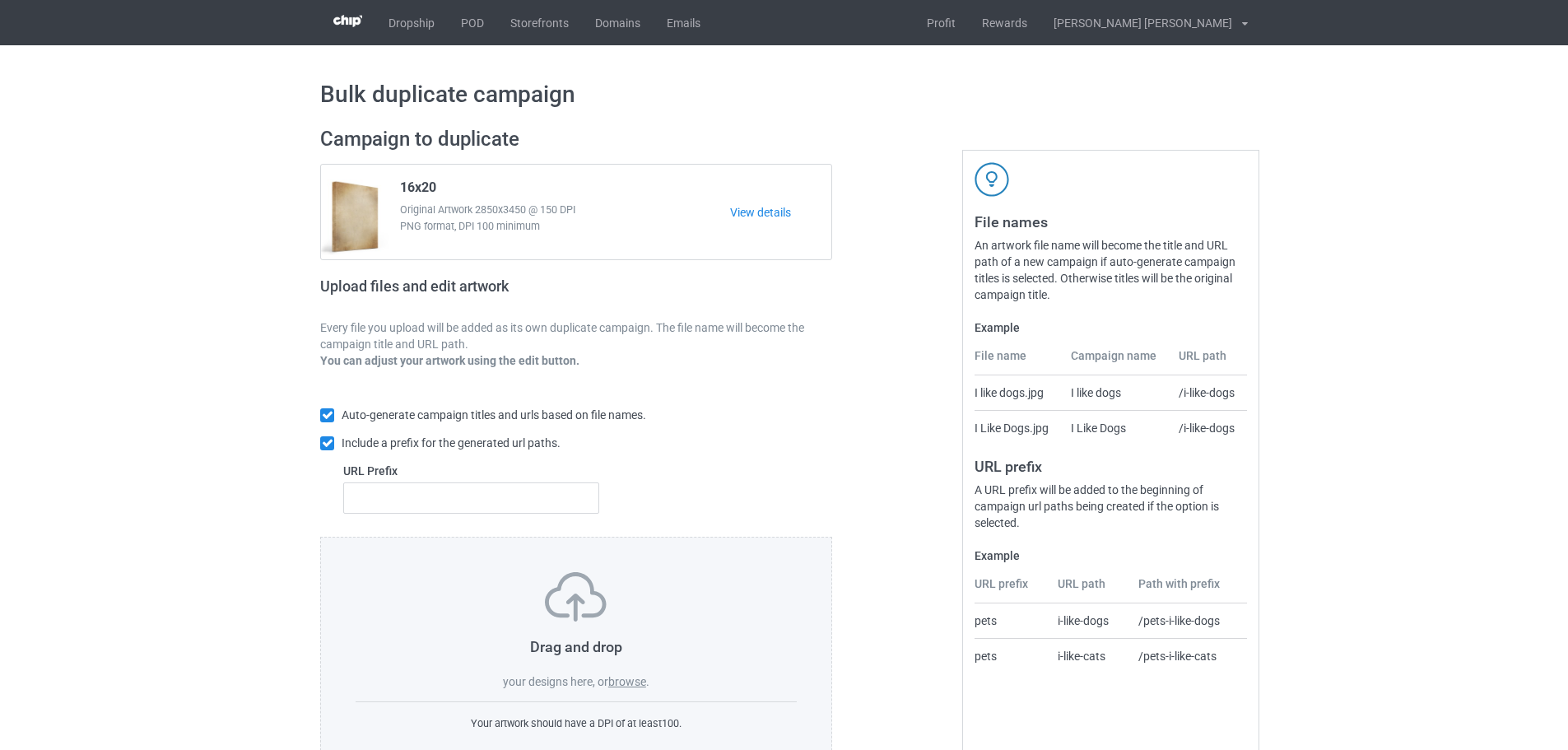
scroll to position [53, 0]
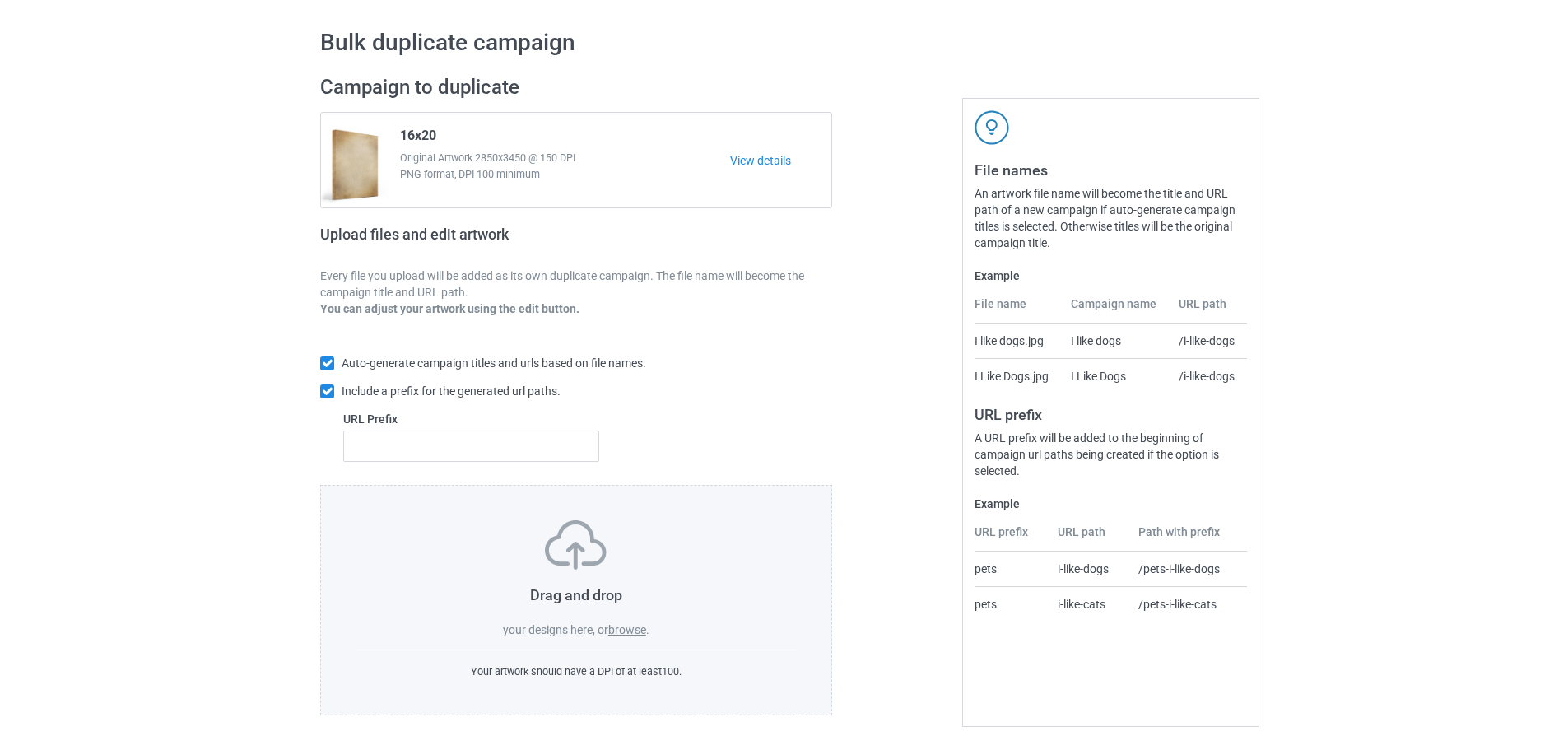
click at [639, 629] on label "browse" at bounding box center [627, 629] width 38 height 13
click at [0, 0] on input "browse" at bounding box center [0, 0] width 0 height 0
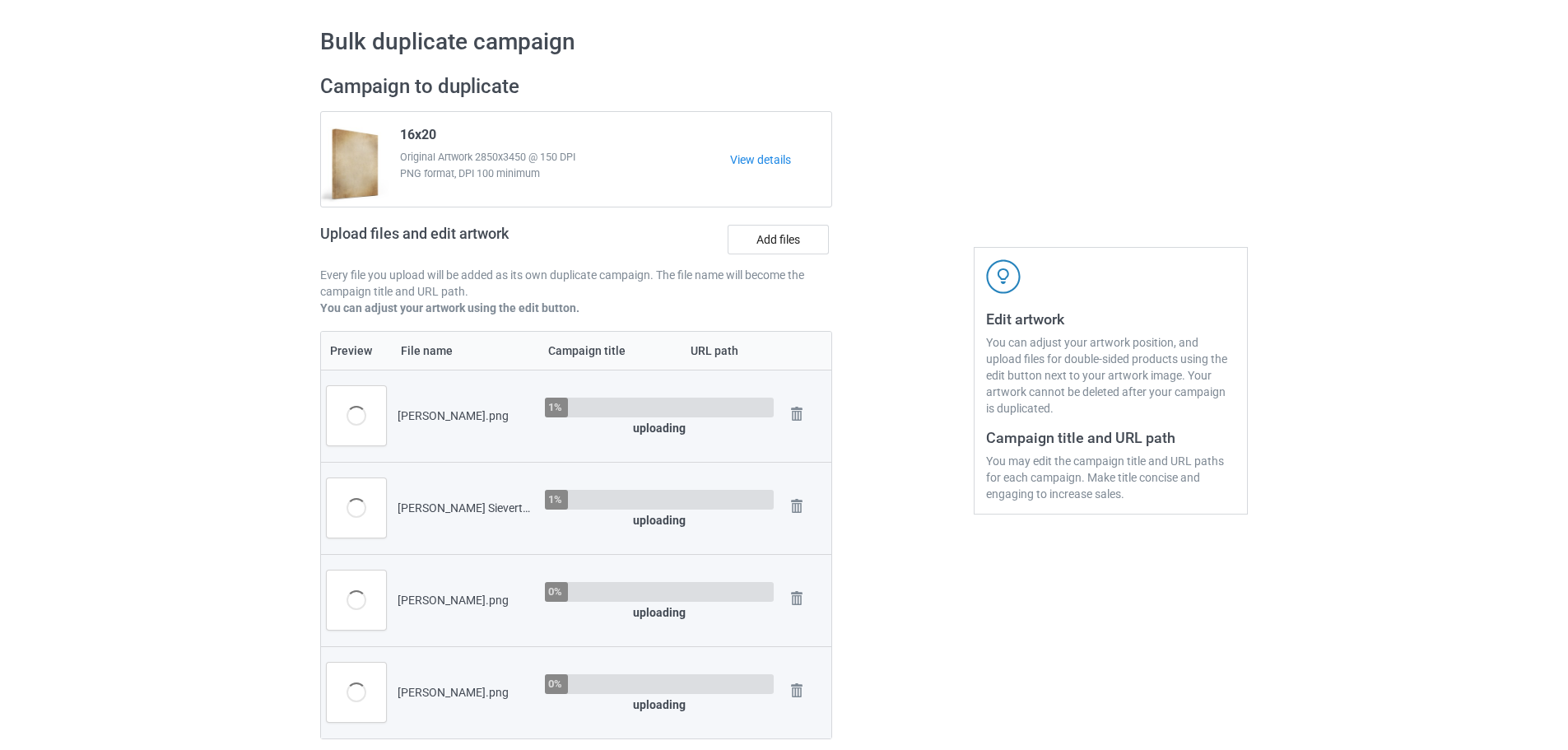
scroll to position [629, 0]
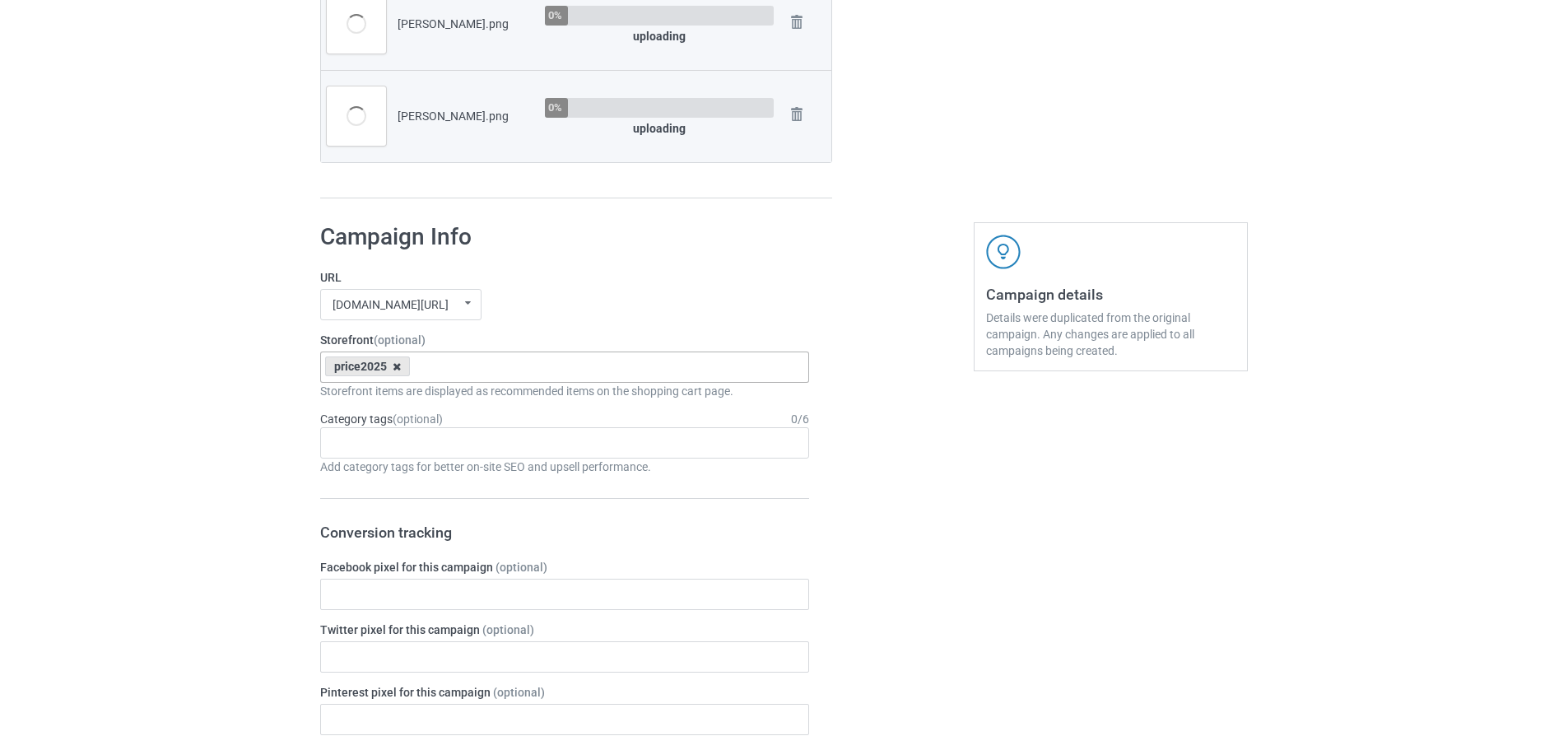
click at [398, 366] on icon at bounding box center [397, 367] width 9 height 10
click at [585, 313] on div "[DOMAIN_NAME][URL] [DOMAIN_NAME][URL] [DOMAIN_NAME][URL] 63fb7ea997fa79002d2400…" at bounding box center [565, 305] width 489 height 31
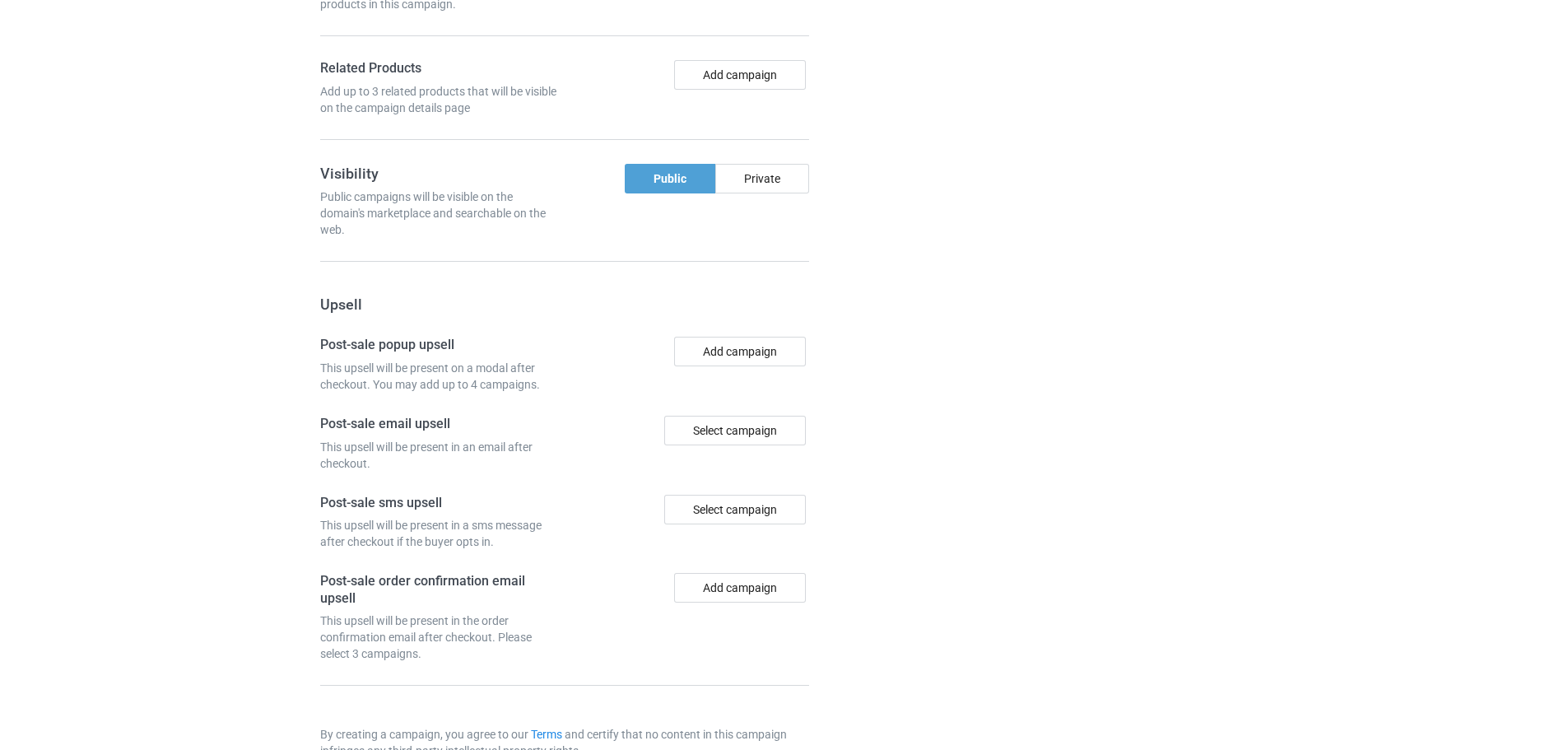
scroll to position [1624, 0]
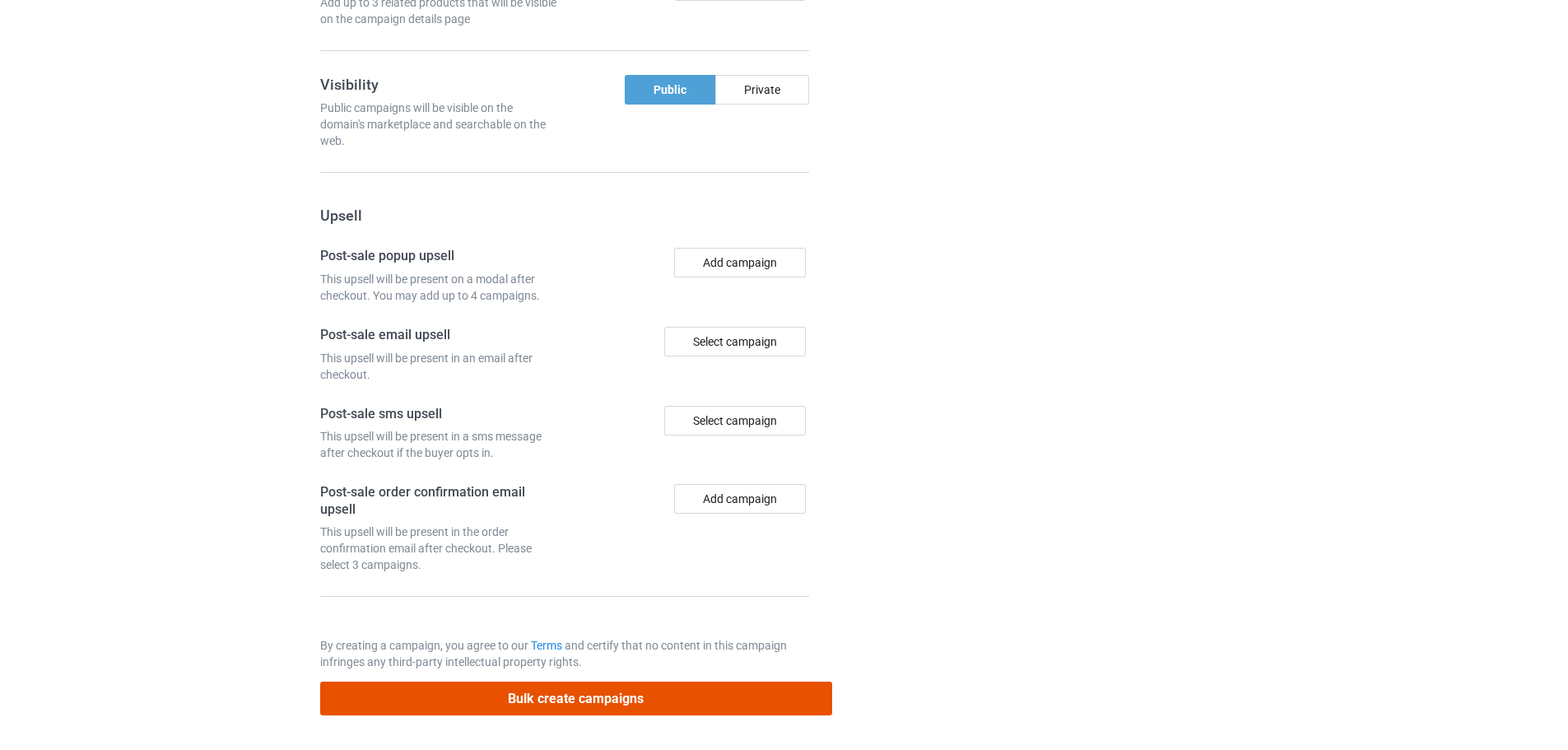
click at [643, 695] on button "Bulk create campaigns" at bounding box center [576, 698] width 512 height 34
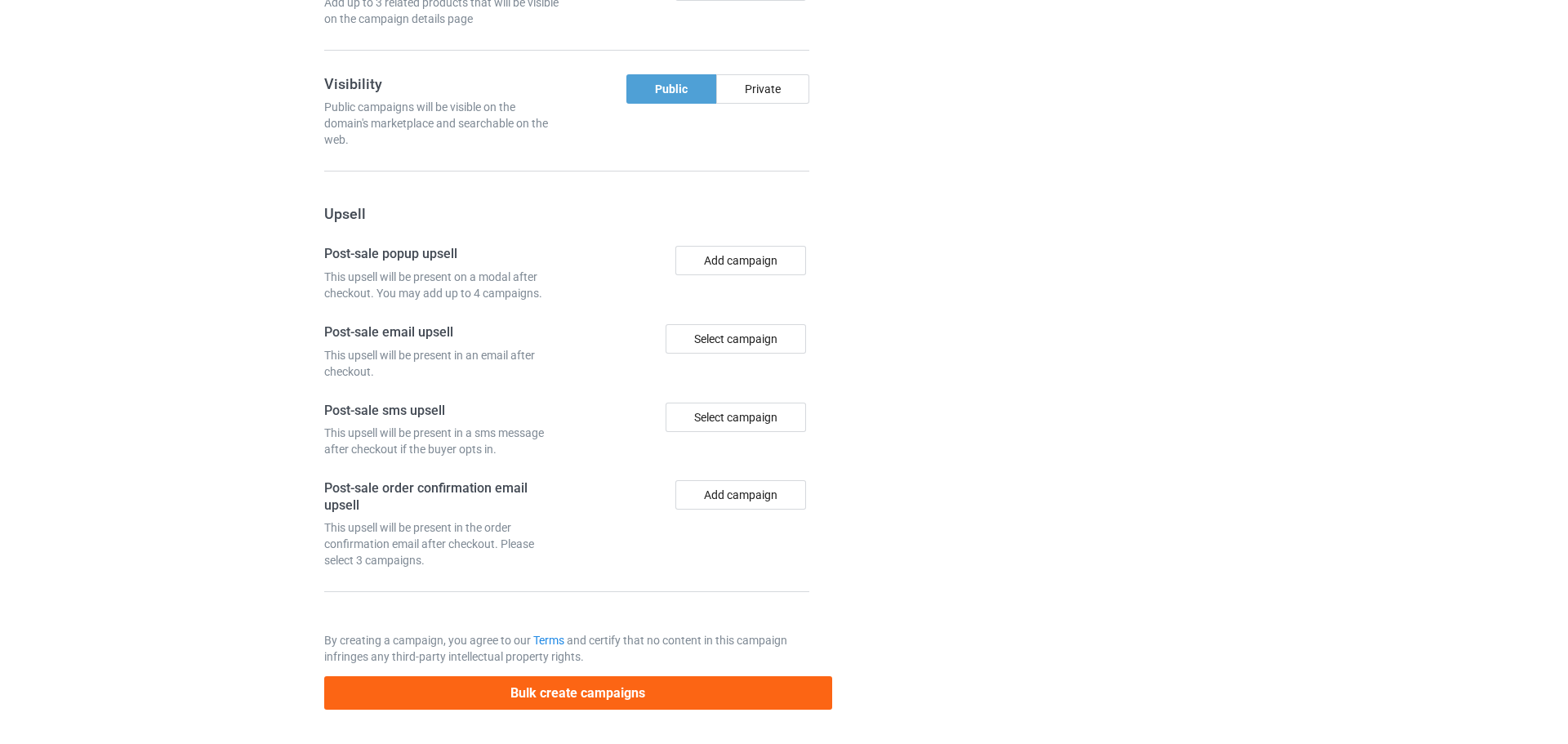
scroll to position [0, 0]
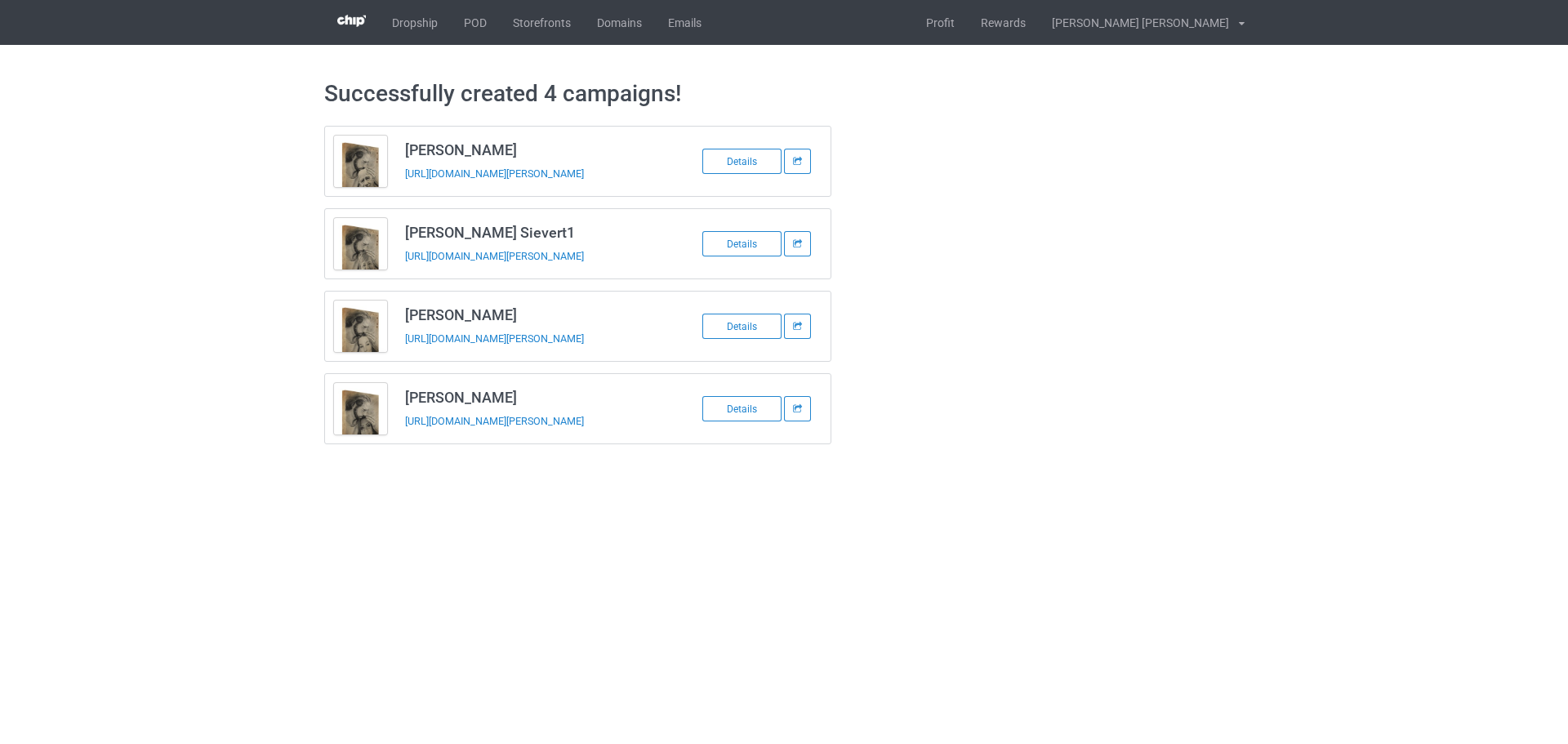
click at [463, 149] on h3 "Mike Sievert" at bounding box center [534, 150] width 258 height 19
copy h3 "Mike Sievert"
click at [436, 183] on td "Mike Sievert https://www.jmcanvas1.com/mike-sievert" at bounding box center [534, 161] width 276 height 69
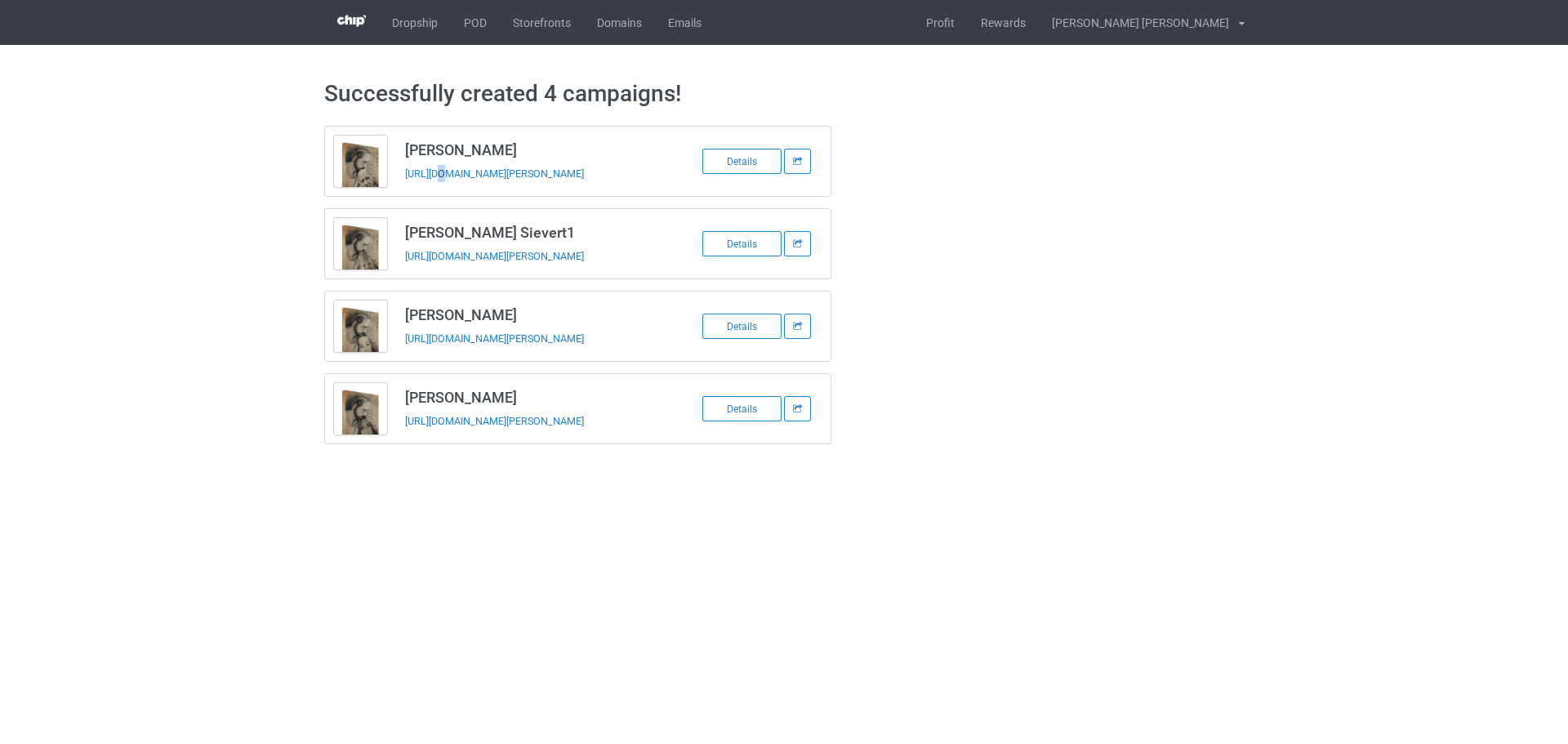
click at [436, 183] on td "Mike Sievert https://www.jmcanvas1.com/mike-sievert" at bounding box center [534, 161] width 276 height 69
click at [438, 192] on td "Mike Sievert https://www.jmcanvas1.com/mike-sievert" at bounding box center [534, 161] width 276 height 69
click at [448, 273] on td "Mike Sievert1 https://www.jmcanvas1.com/mike-sievert-1" at bounding box center [534, 243] width 276 height 69
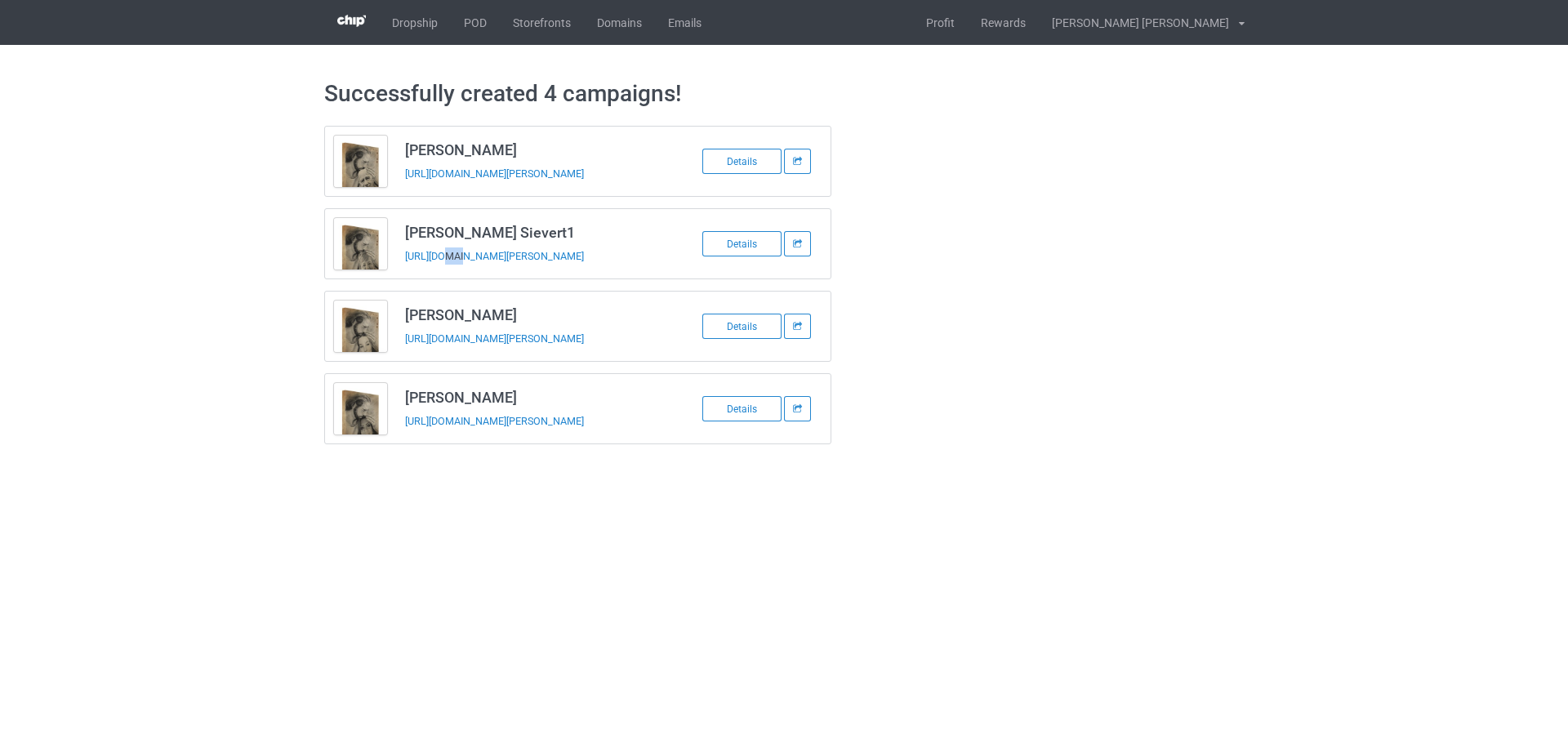
click at [448, 273] on td "Mike Sievert1 https://www.jmcanvas1.com/mike-sievert-1" at bounding box center [534, 243] width 276 height 69
copy tbody "Mike Sievert1"
click at [446, 309] on h3 "Robert Spahr" at bounding box center [534, 315] width 258 height 19
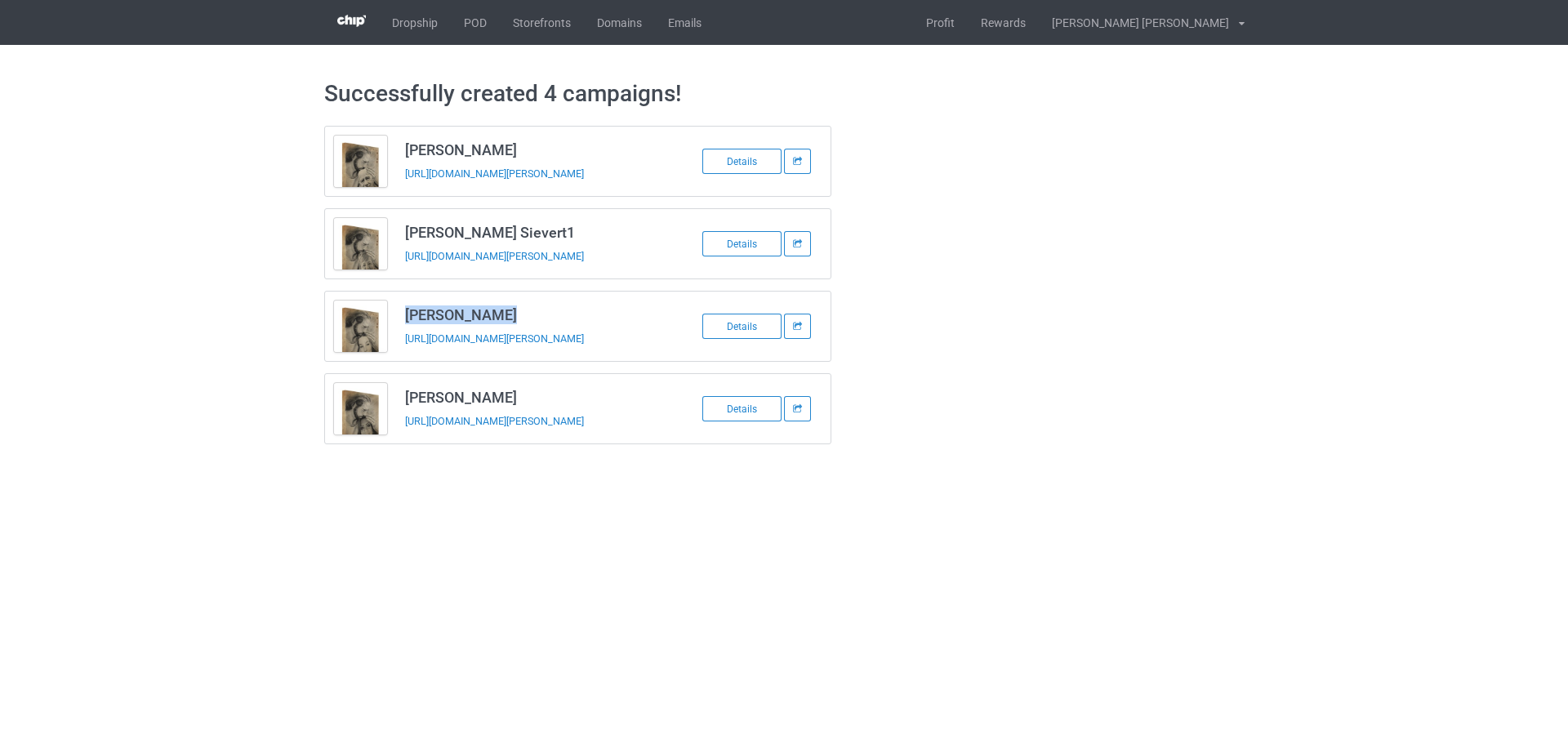
click at [446, 309] on h3 "Robert Spahr" at bounding box center [534, 315] width 258 height 19
copy h3 "Robert Spahr"
click at [429, 353] on td "Robert Spahr https://www.jmcanvas1.com/robert-spahr" at bounding box center [534, 325] width 276 height 69
click at [430, 353] on td "Robert Spahr https://www.jmcanvas1.com/robert-spahr" at bounding box center [534, 325] width 276 height 69
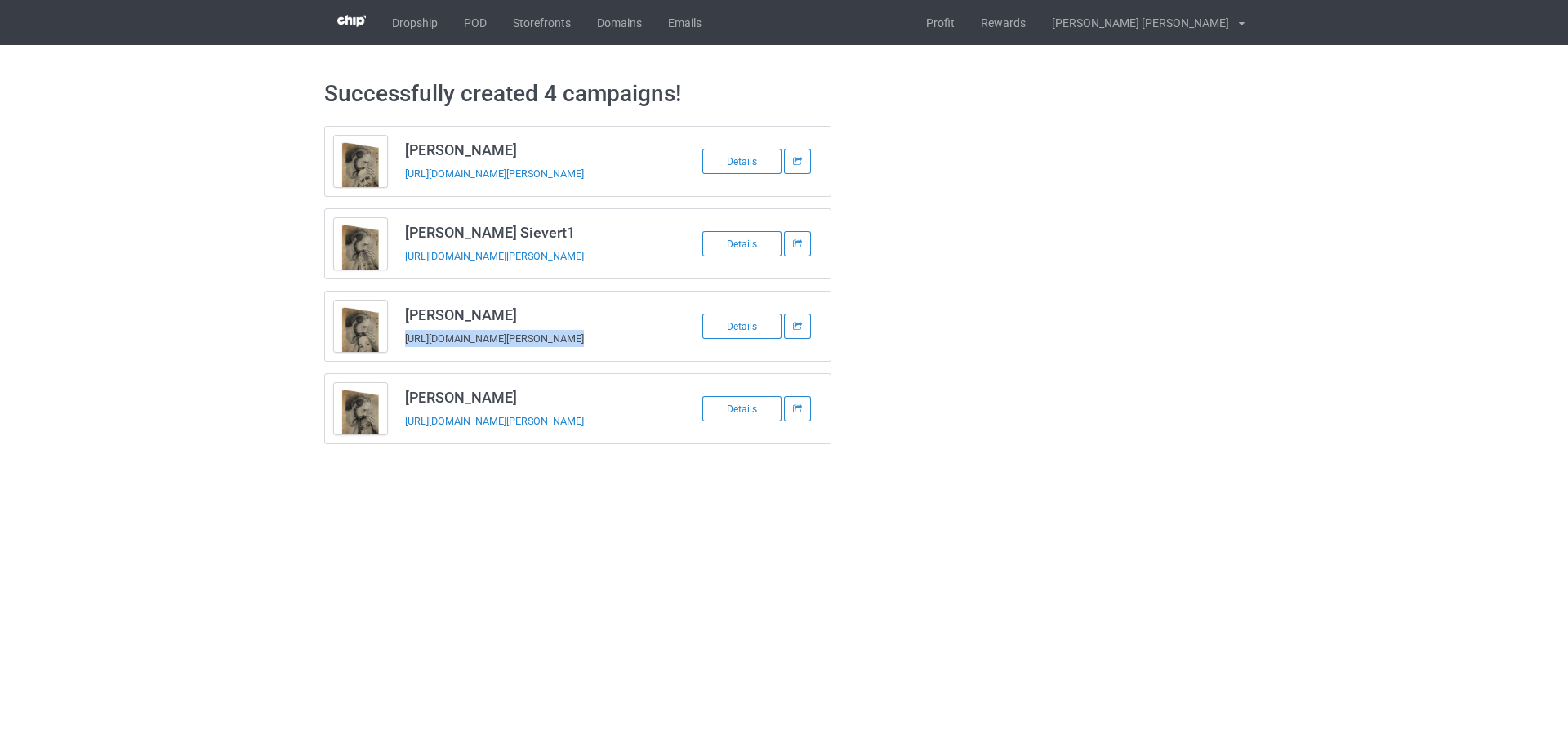
copy tbody "https://www.jmcanvas1.com/robert-spahr Details"
click at [459, 400] on h3 "Vero Trujillo" at bounding box center [534, 397] width 258 height 19
copy h3 "Vero Trujillo"
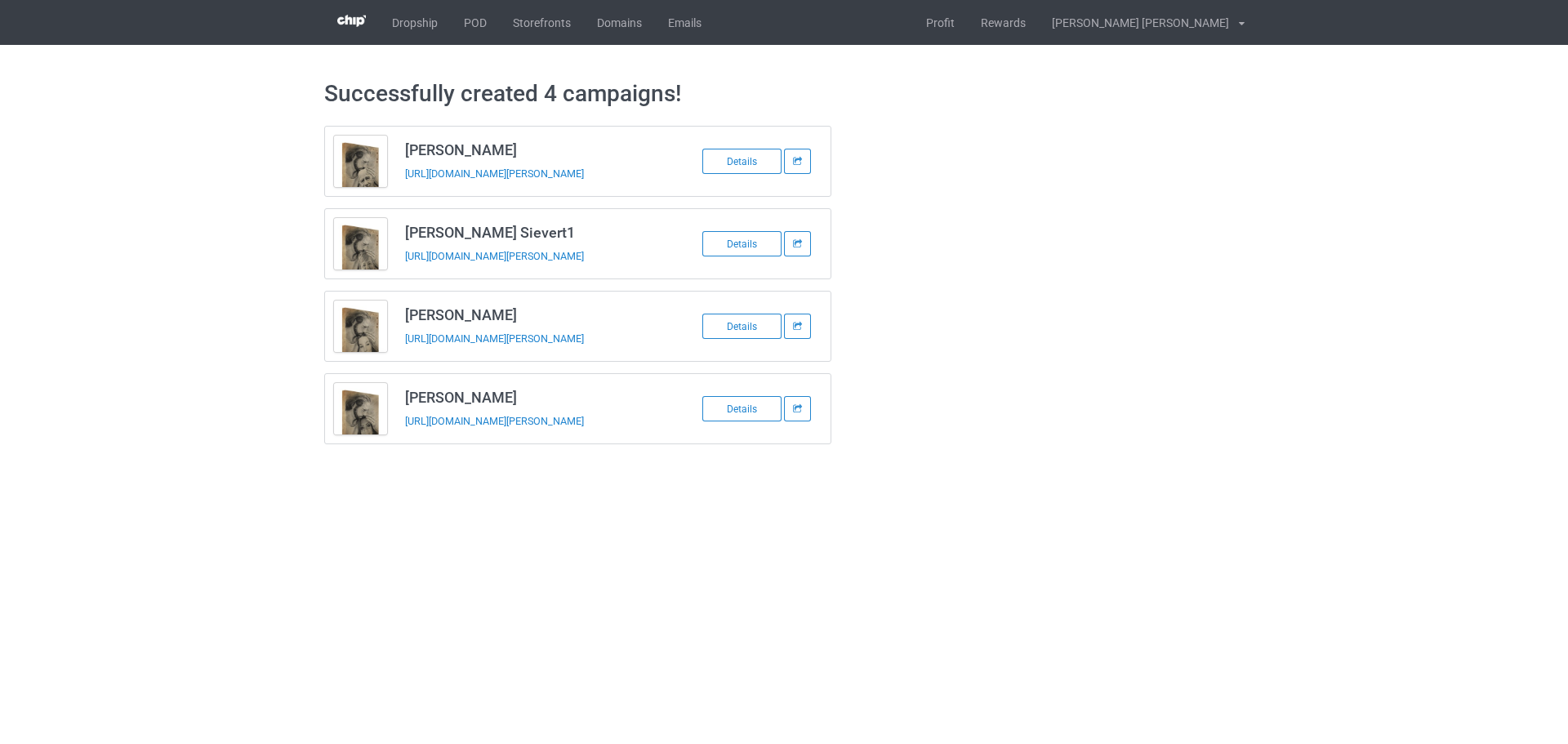
click at [436, 438] on td "Vero Trujillo https://www.jmcanvas1.com/vero-trujillo" at bounding box center [534, 408] width 276 height 69
copy tbody "Vero Trujillo"
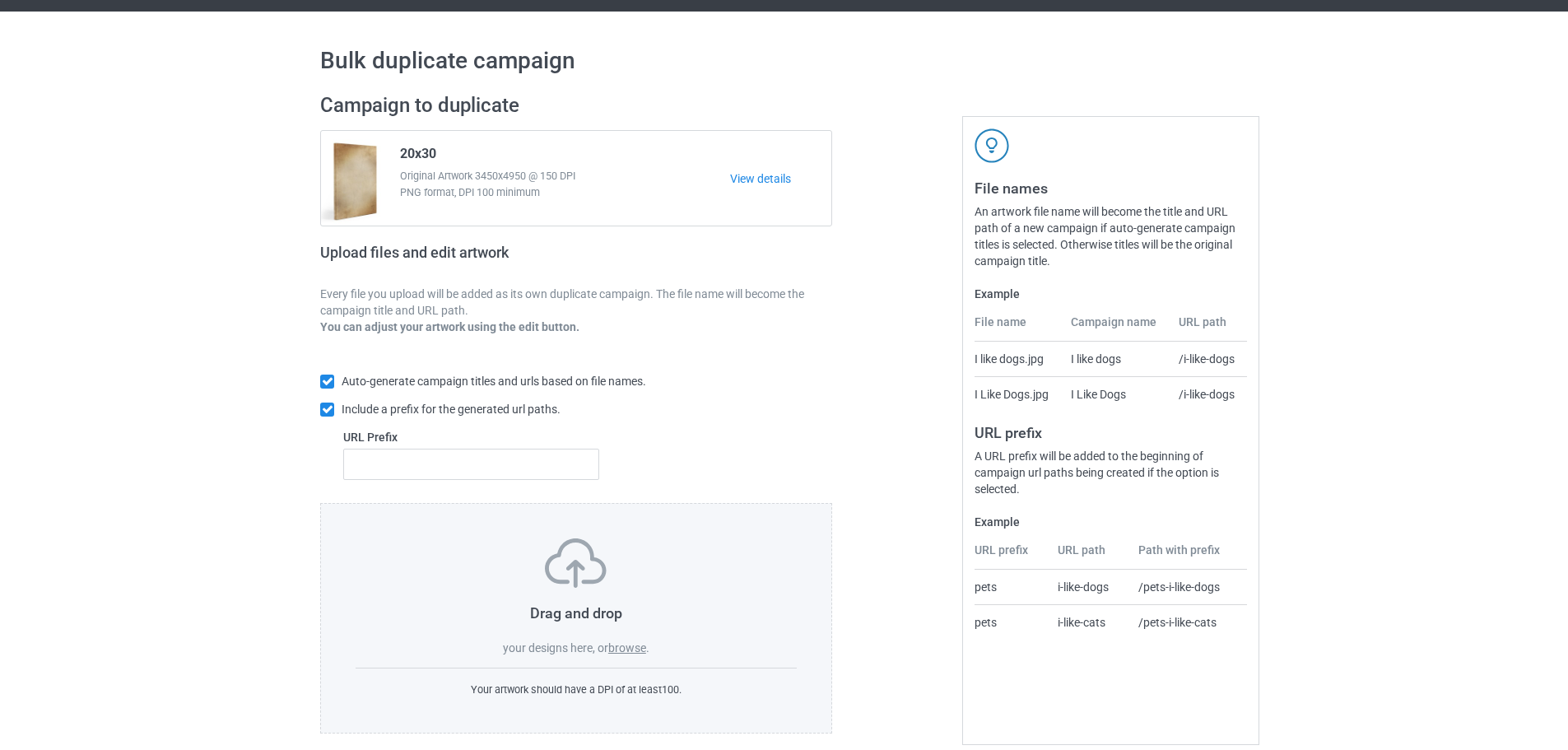
scroll to position [53, 0]
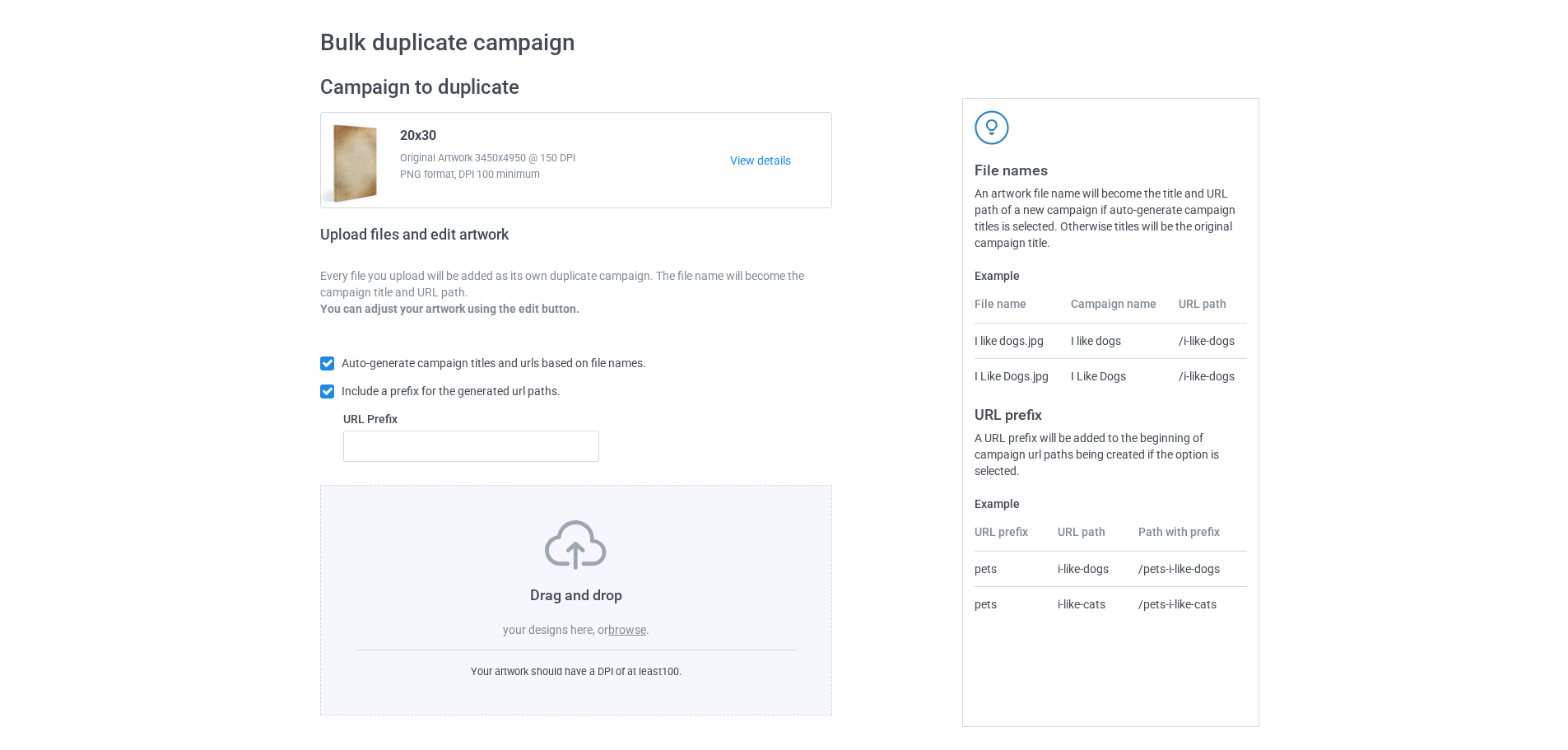
click at [636, 634] on label "browse" at bounding box center [627, 629] width 38 height 13
click at [0, 0] on input "browse" at bounding box center [0, 0] width 0 height 0
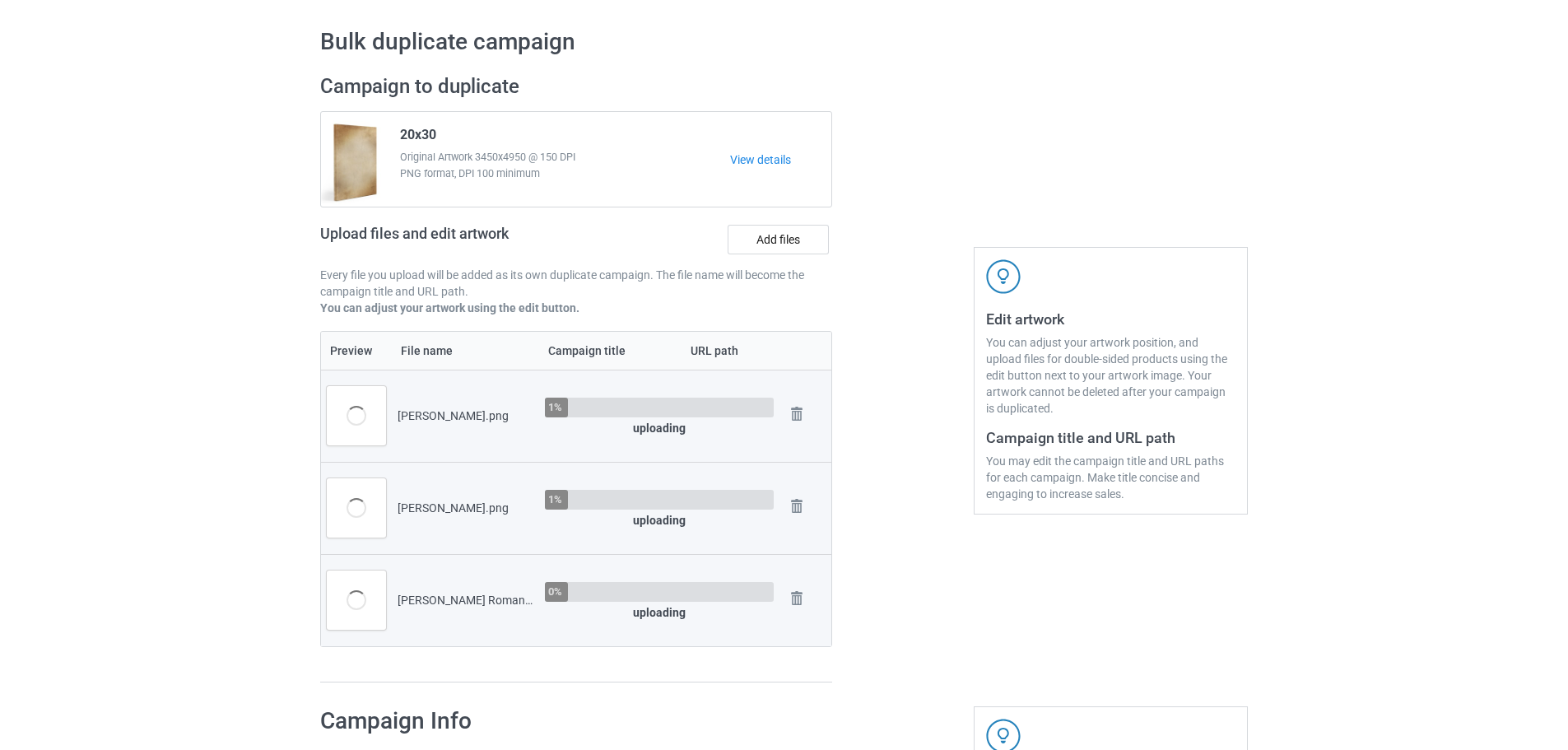
scroll to position [547, 0]
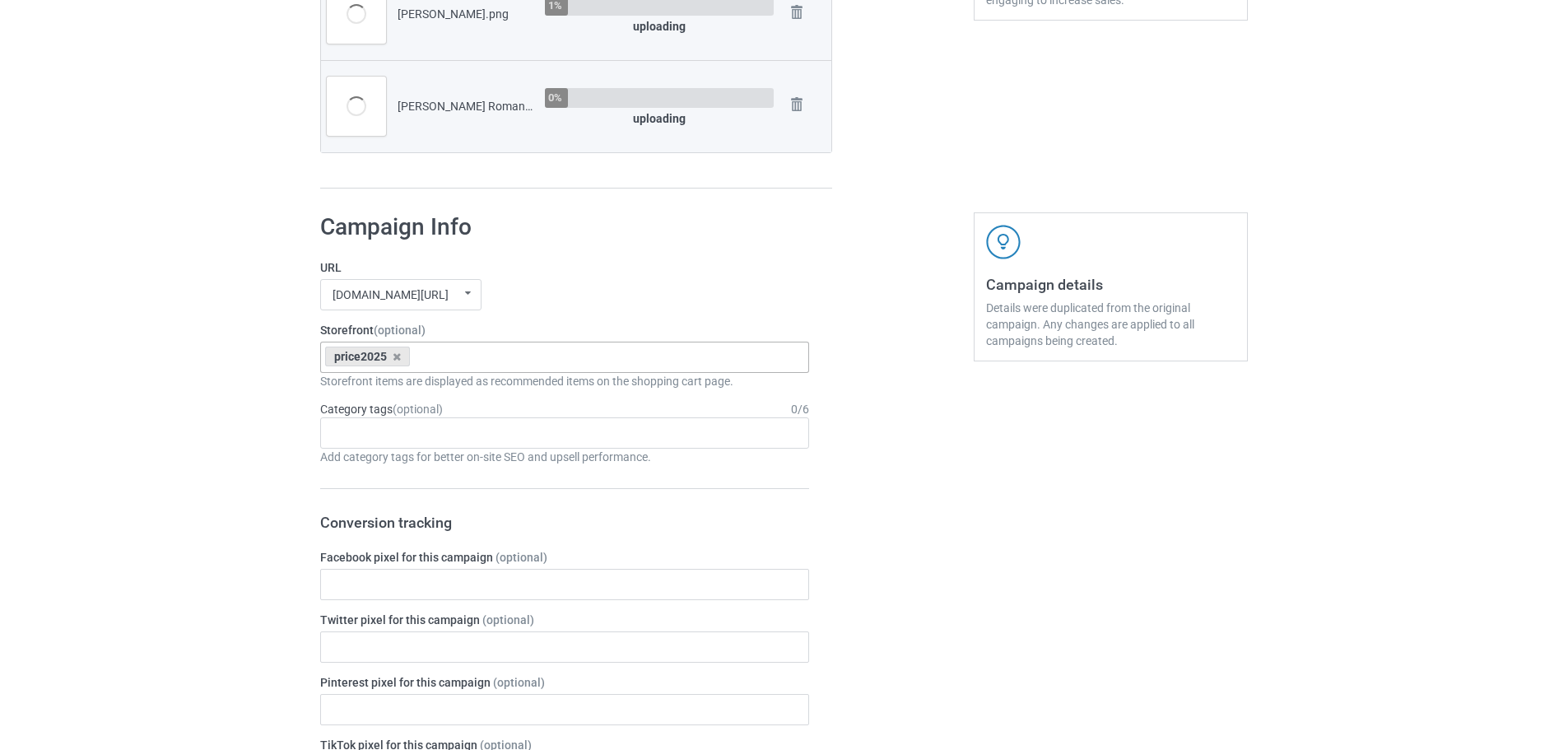
click at [391, 357] on div "price2025" at bounding box center [367, 356] width 85 height 20
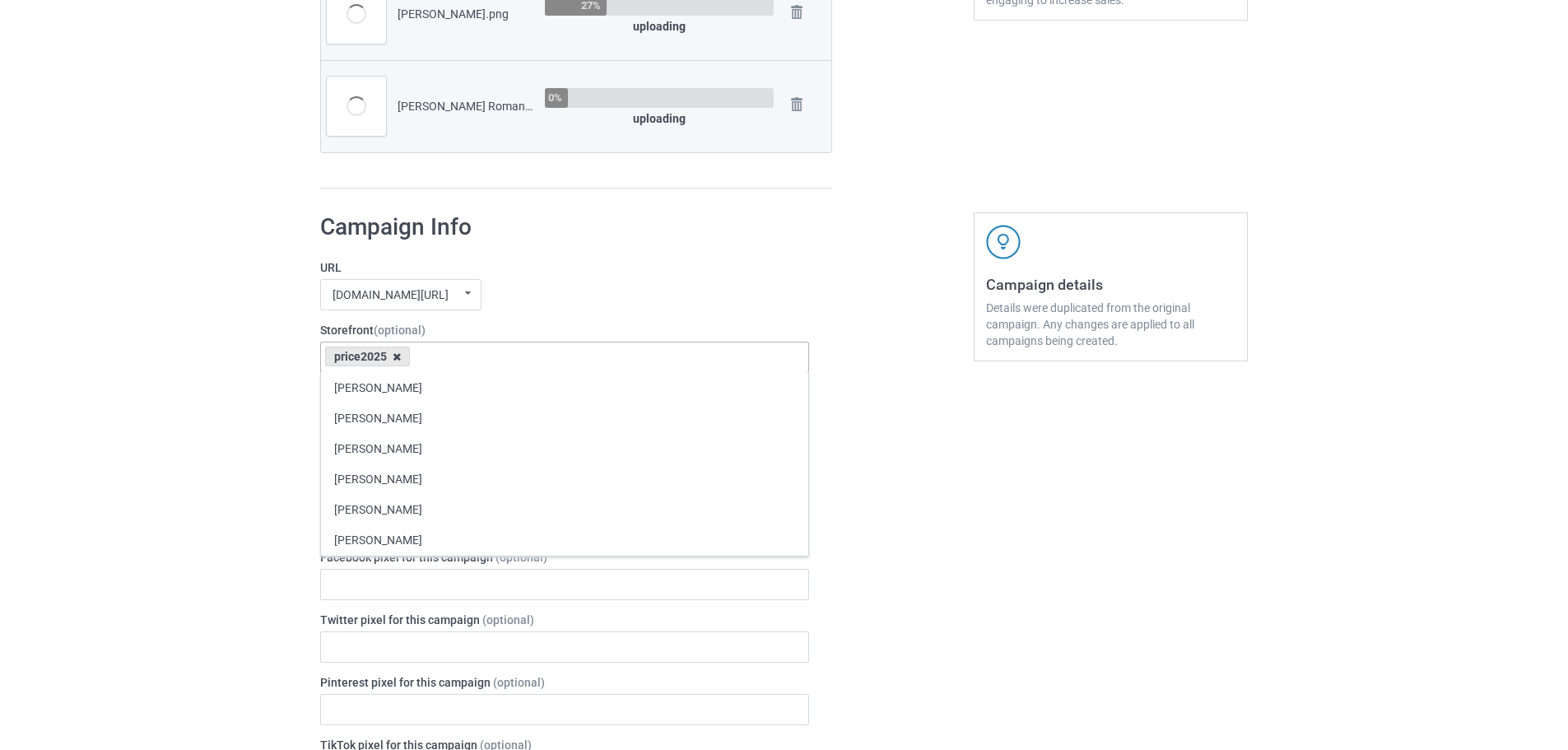
click at [398, 362] on icon at bounding box center [397, 356] width 9 height 10
click at [552, 297] on div "[DOMAIN_NAME][URL] [DOMAIN_NAME][URL] [DOMAIN_NAME][URL] 63fb7ea997fa79002d2400…" at bounding box center [565, 294] width 489 height 31
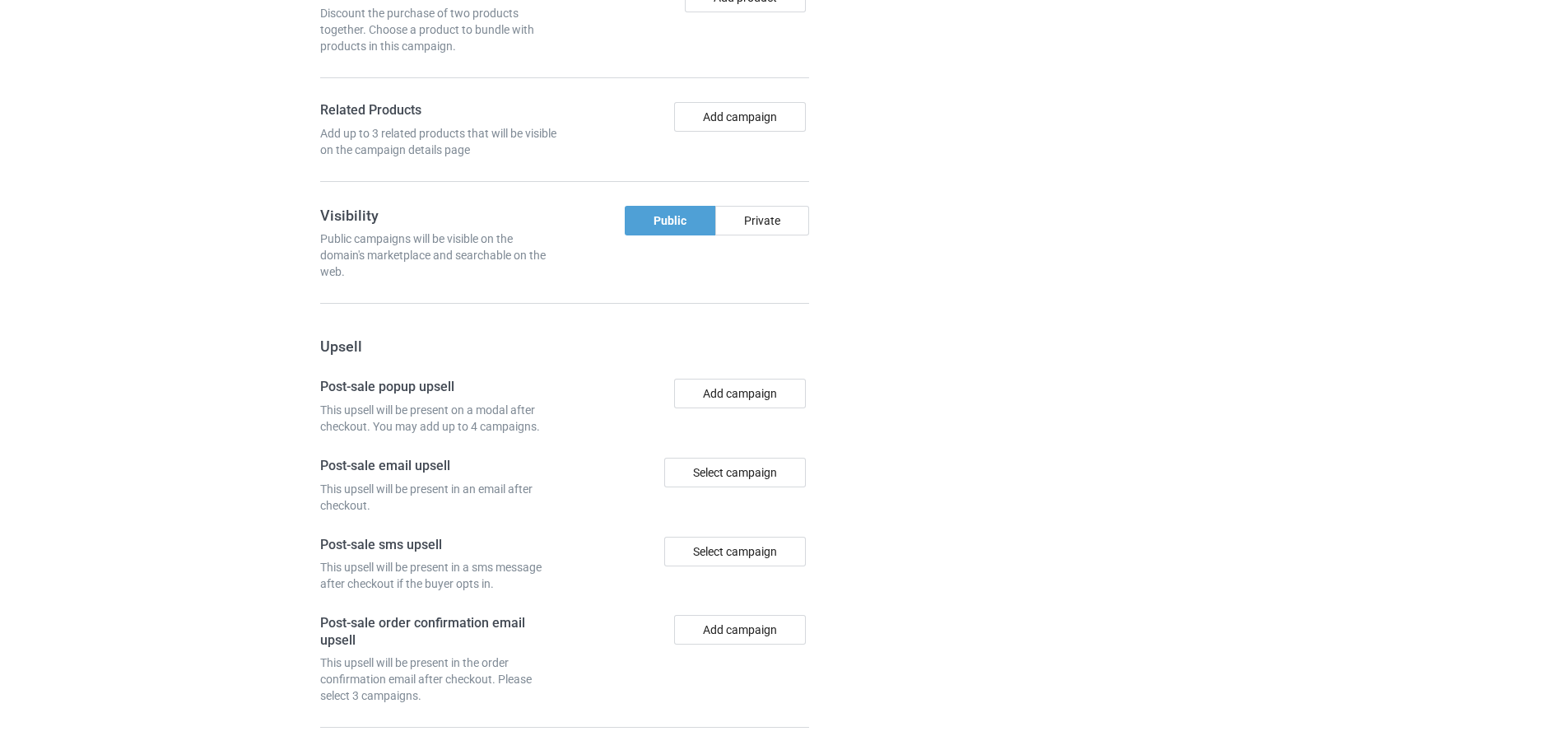
scroll to position [1532, 0]
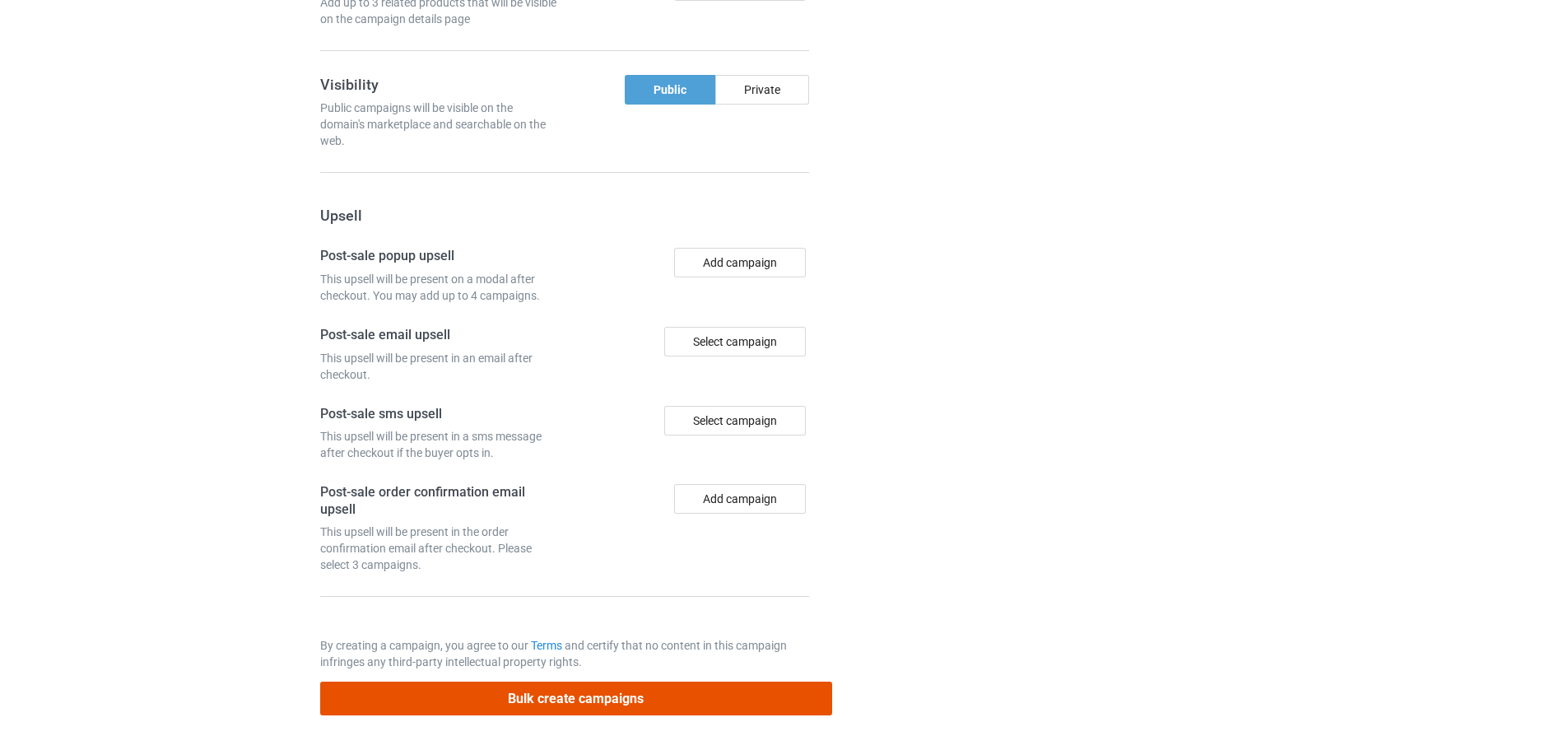
click at [660, 697] on button "Bulk create campaigns" at bounding box center [576, 698] width 512 height 34
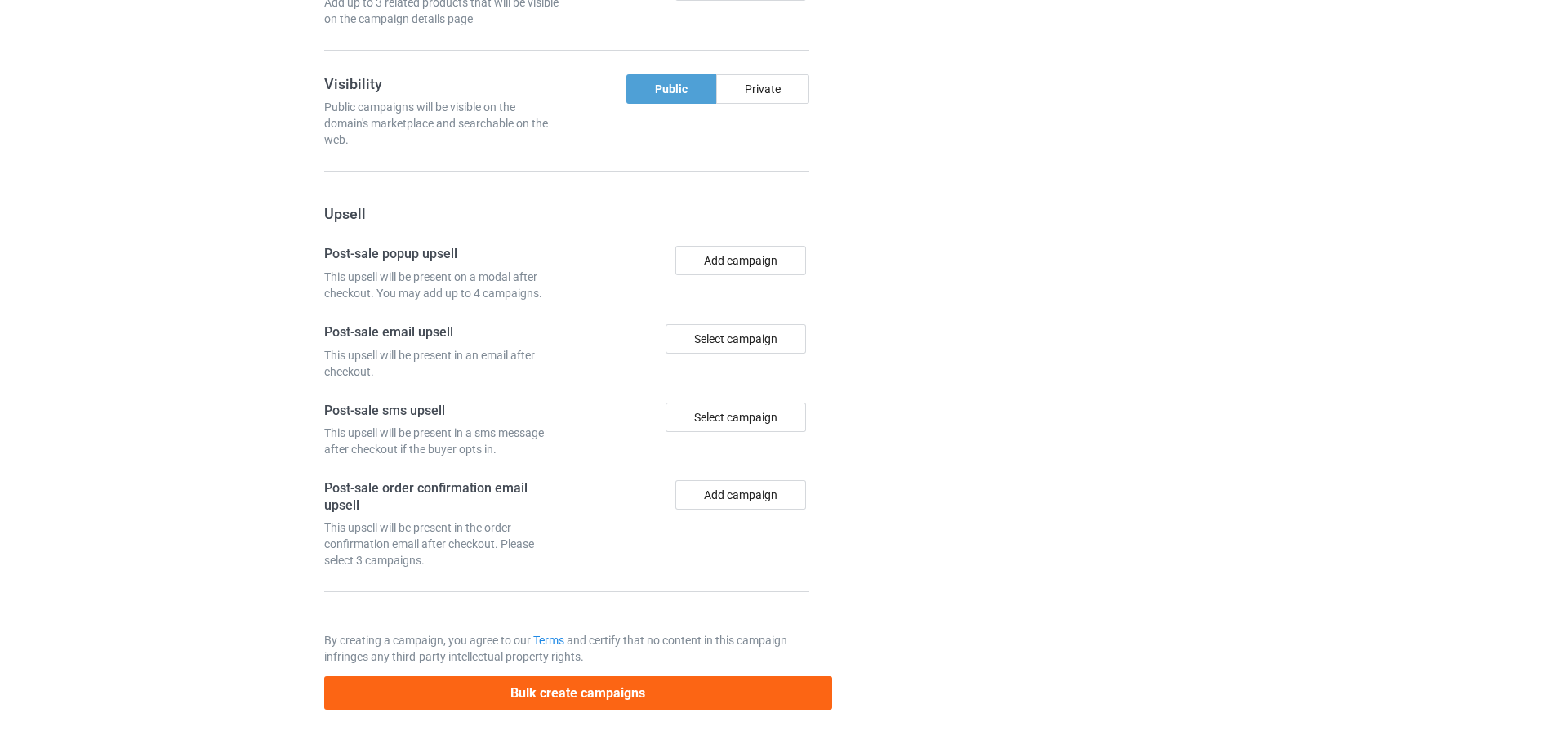
scroll to position [0, 0]
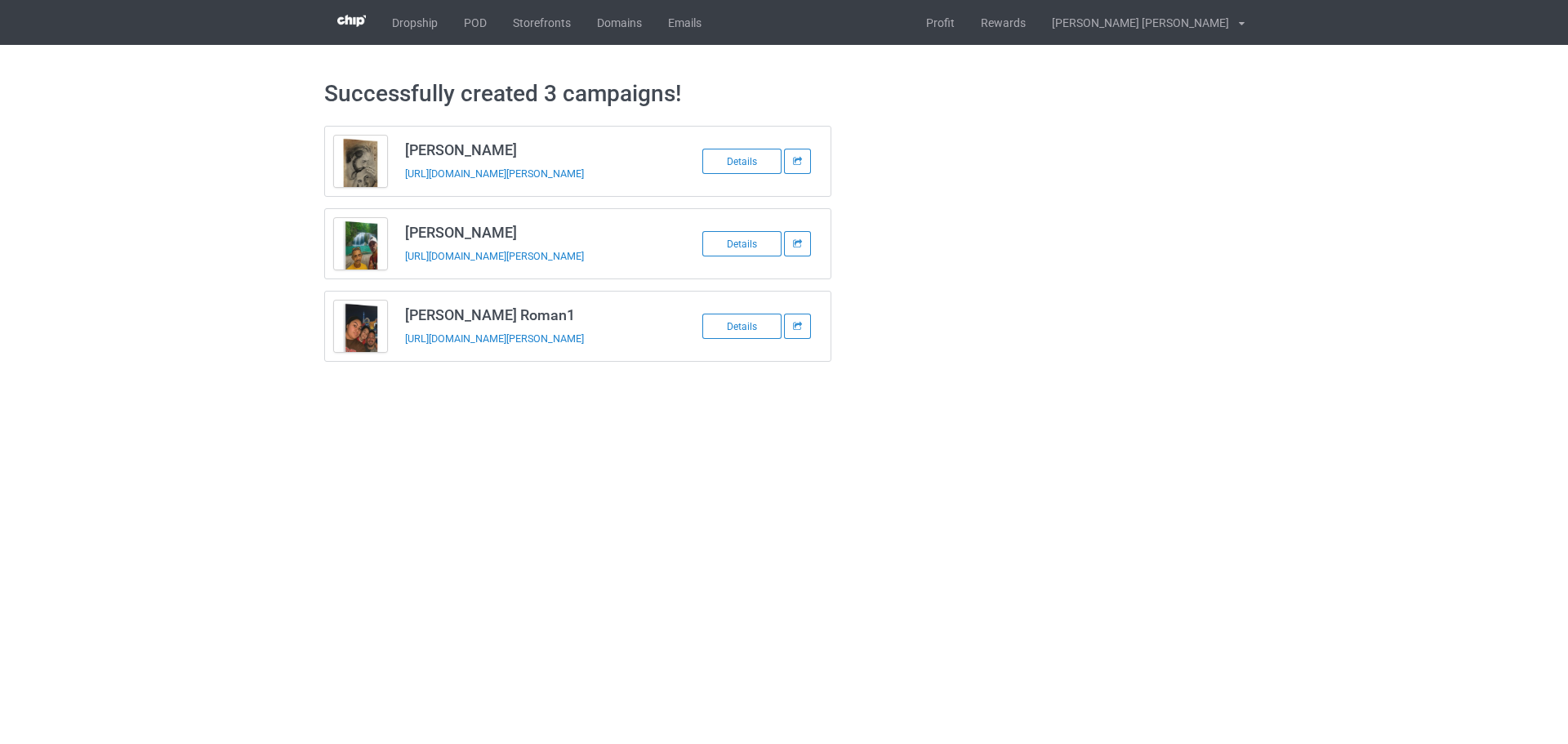
click at [461, 138] on td "[PERSON_NAME] [URL][DOMAIN_NAME][PERSON_NAME]" at bounding box center [534, 161] width 276 height 69
click at [460, 138] on td "[PERSON_NAME] [URL][DOMAIN_NAME][PERSON_NAME]" at bounding box center [534, 161] width 276 height 69
copy h3 "[PERSON_NAME]"
click at [424, 190] on td "[PERSON_NAME] [URL][DOMAIN_NAME][PERSON_NAME]" at bounding box center [534, 161] width 276 height 69
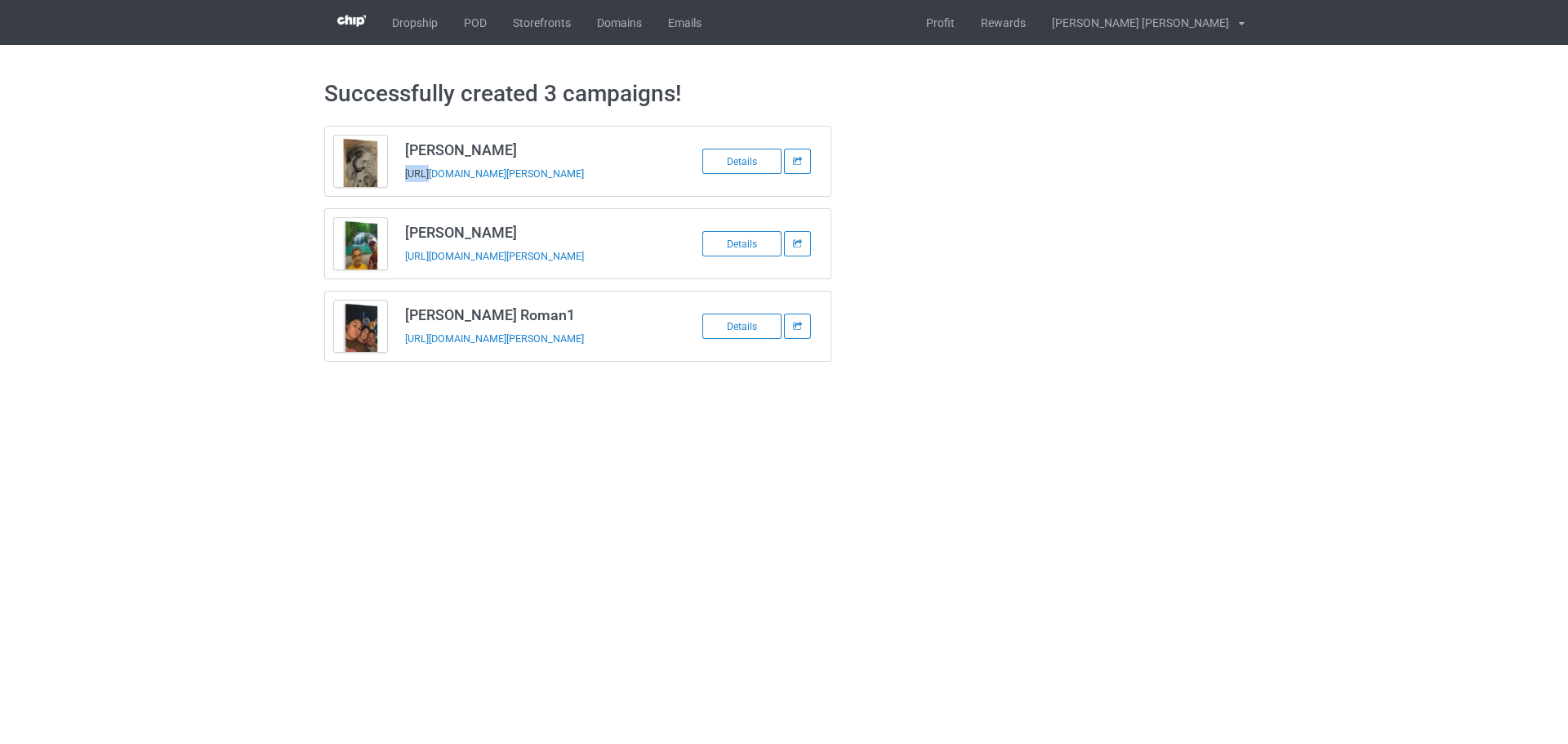
click at [424, 190] on td "[PERSON_NAME] [URL][DOMAIN_NAME][PERSON_NAME]" at bounding box center [534, 161] width 276 height 69
copy tbody "[PERSON_NAME]"
click at [482, 235] on h3 "[PERSON_NAME]" at bounding box center [534, 232] width 258 height 19
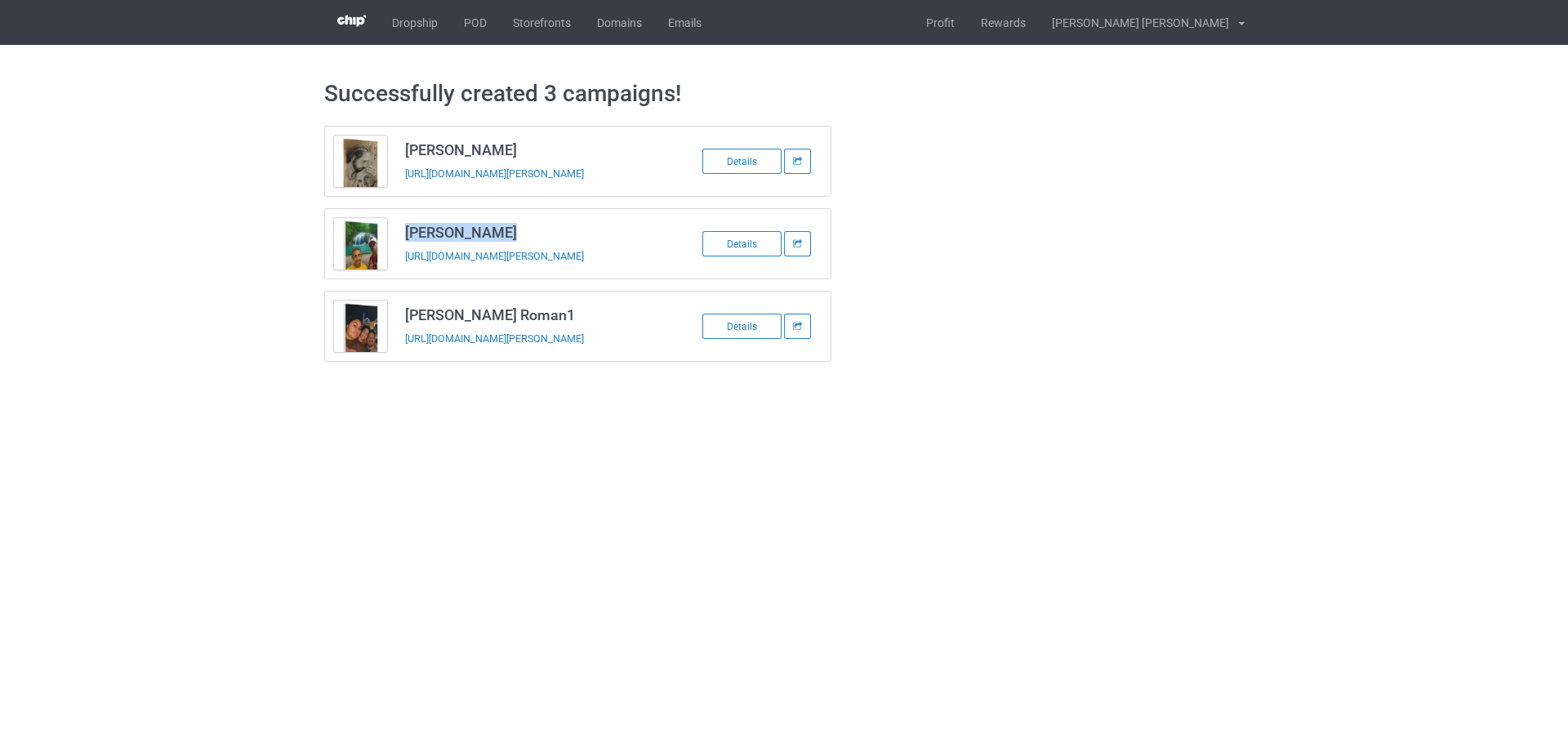
click at [482, 235] on h3 "[PERSON_NAME]" at bounding box center [534, 232] width 258 height 19
copy h3 "[PERSON_NAME]"
click at [437, 269] on td "[PERSON_NAME] [URL][DOMAIN_NAME][PERSON_NAME]" at bounding box center [534, 243] width 276 height 69
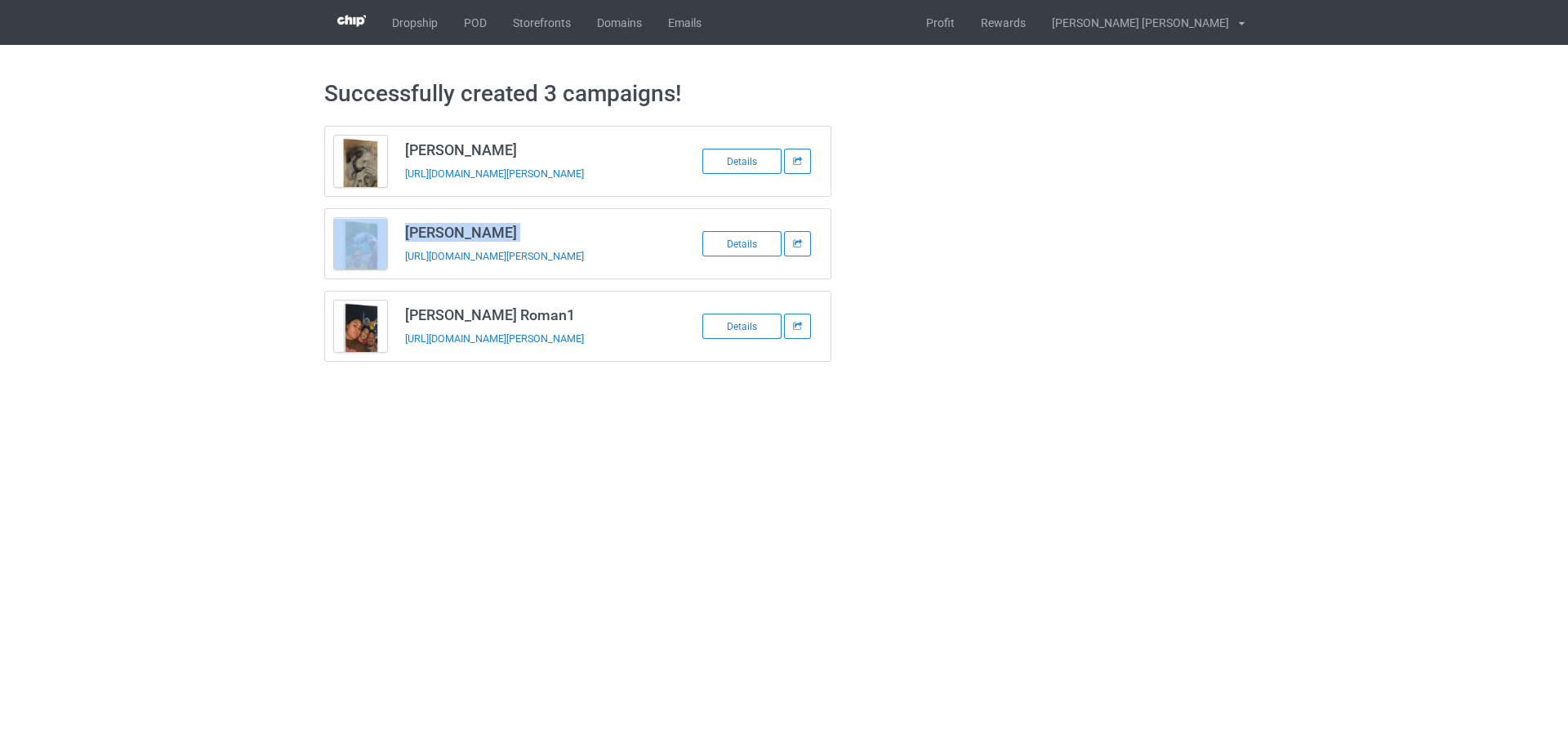
copy tbody "[PERSON_NAME]"
click at [471, 353] on td "[PERSON_NAME] Roman1 [URL][DOMAIN_NAME][PERSON_NAME]" at bounding box center [534, 325] width 276 height 69
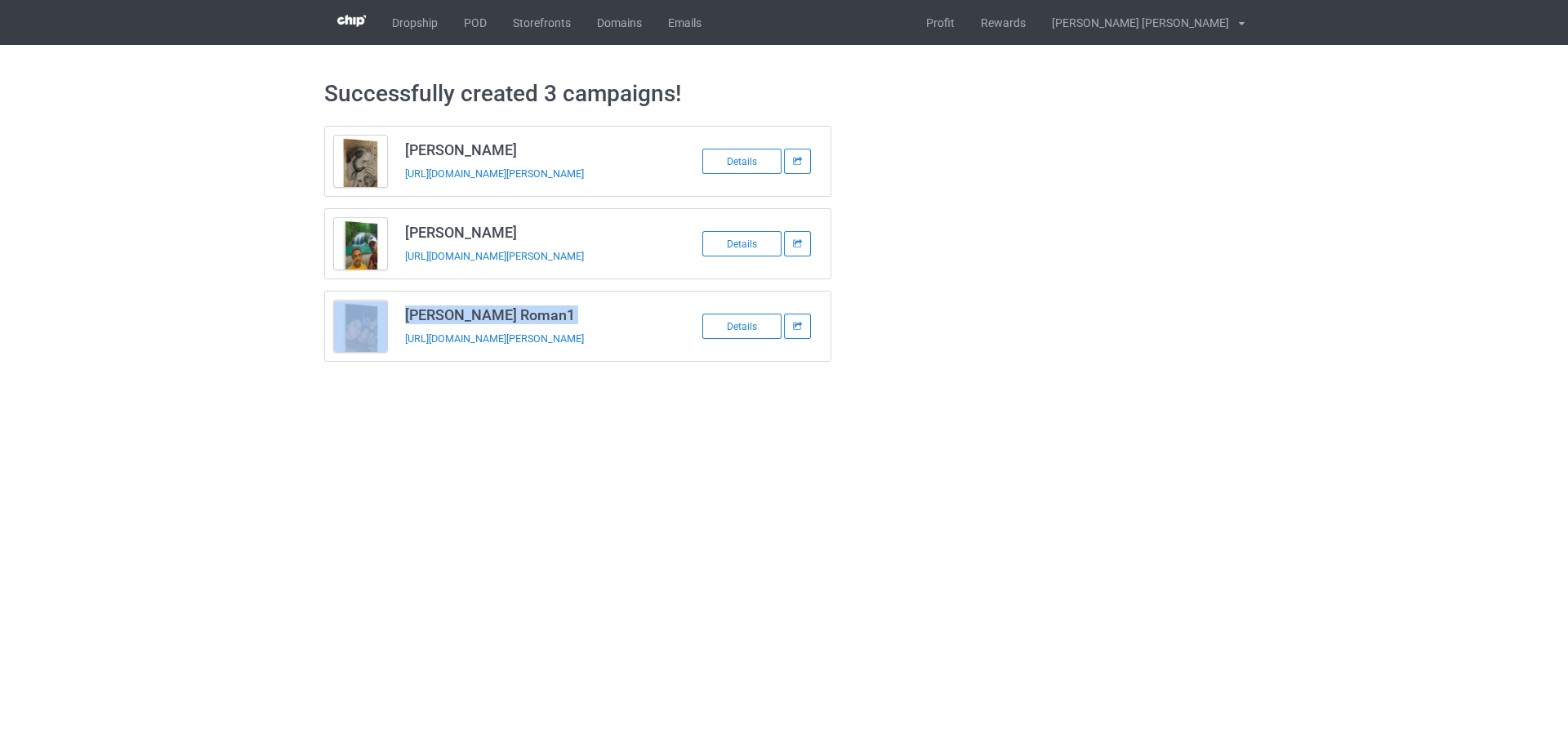
click at [471, 353] on td "[PERSON_NAME] Roman1 [URL][DOMAIN_NAME][PERSON_NAME]" at bounding box center [534, 325] width 276 height 69
copy tbody "[PERSON_NAME] Roman1"
click at [968, 24] on link "Profit" at bounding box center [940, 22] width 55 height 45
